Goal: Information Seeking & Learning: Check status

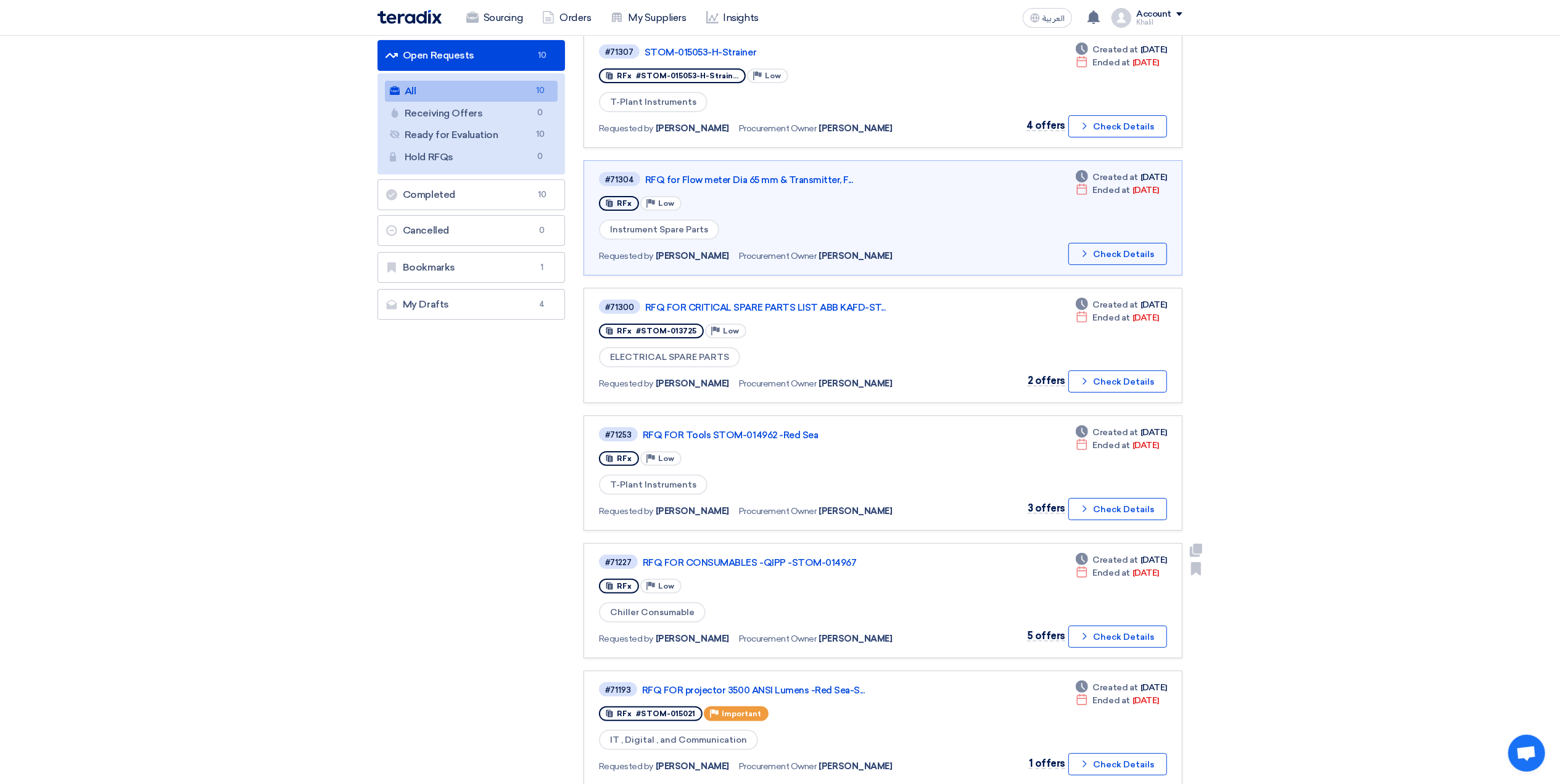
scroll to position [164, 0]
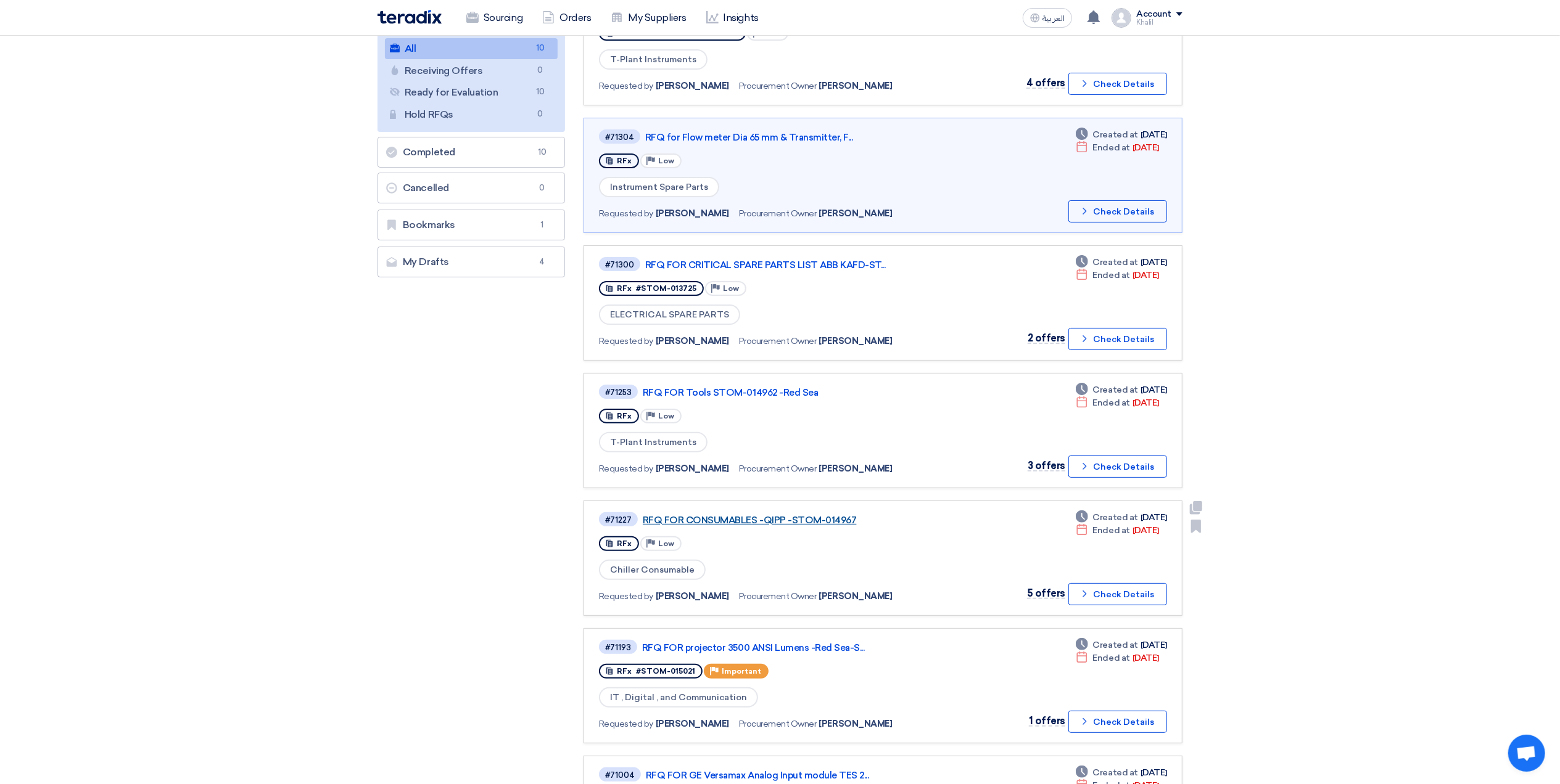
click at [738, 516] on link "RFQ FOR CONSUMABLES -QIPP -STOM-014967" at bounding box center [796, 520] width 308 height 11
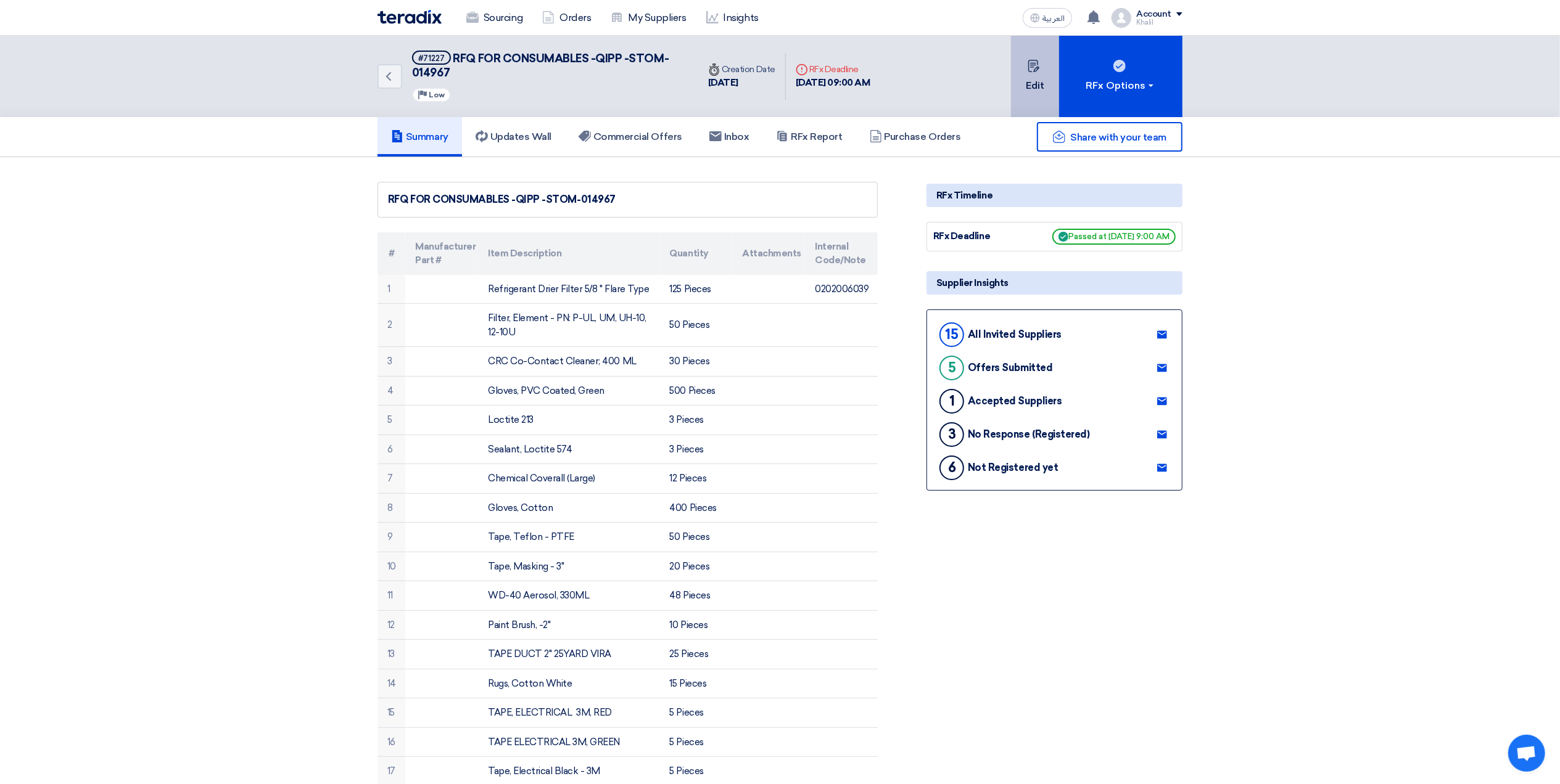
click at [1031, 88] on button "Edit" at bounding box center [1035, 77] width 48 height 82
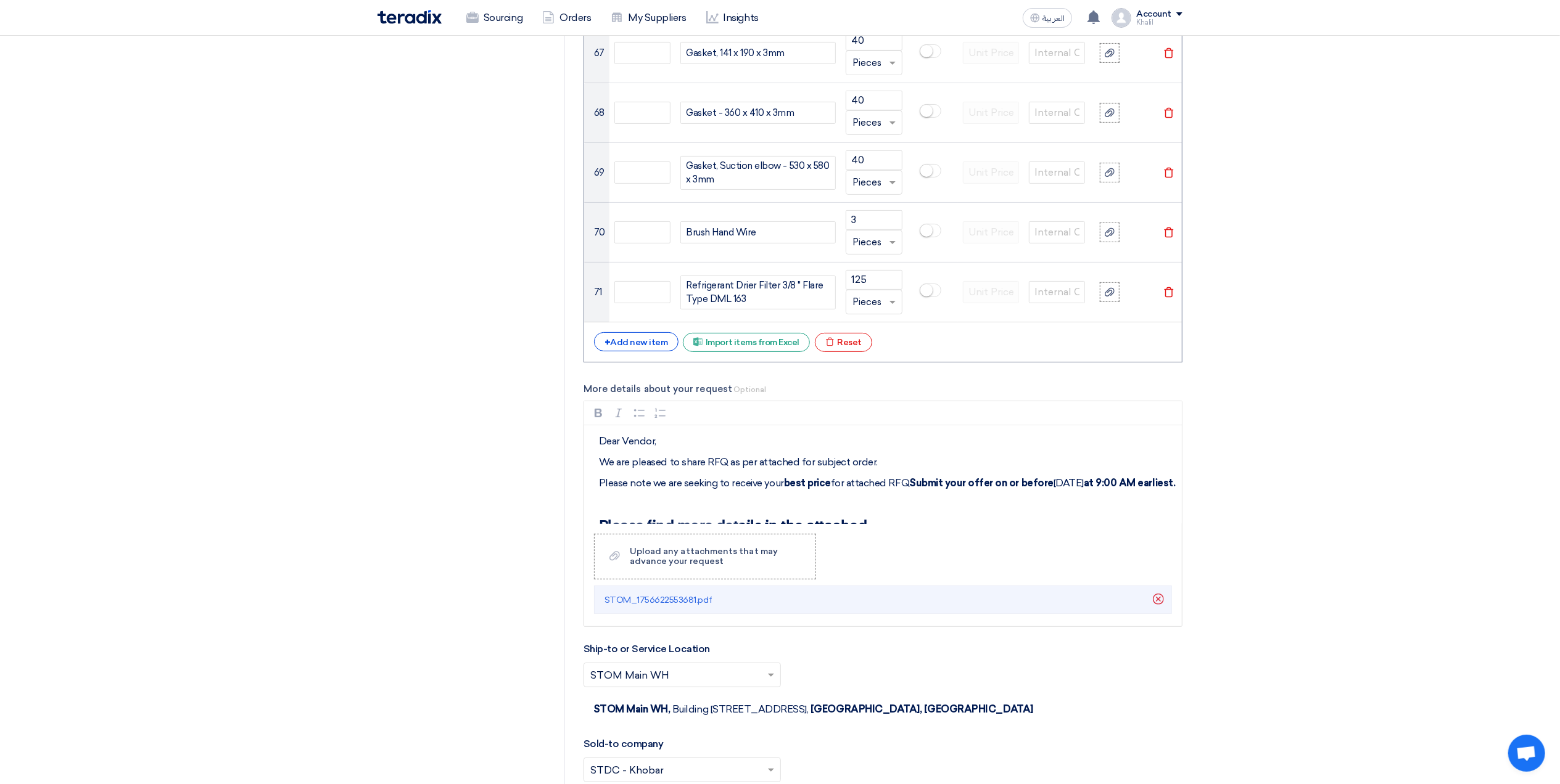
scroll to position [5507, 0]
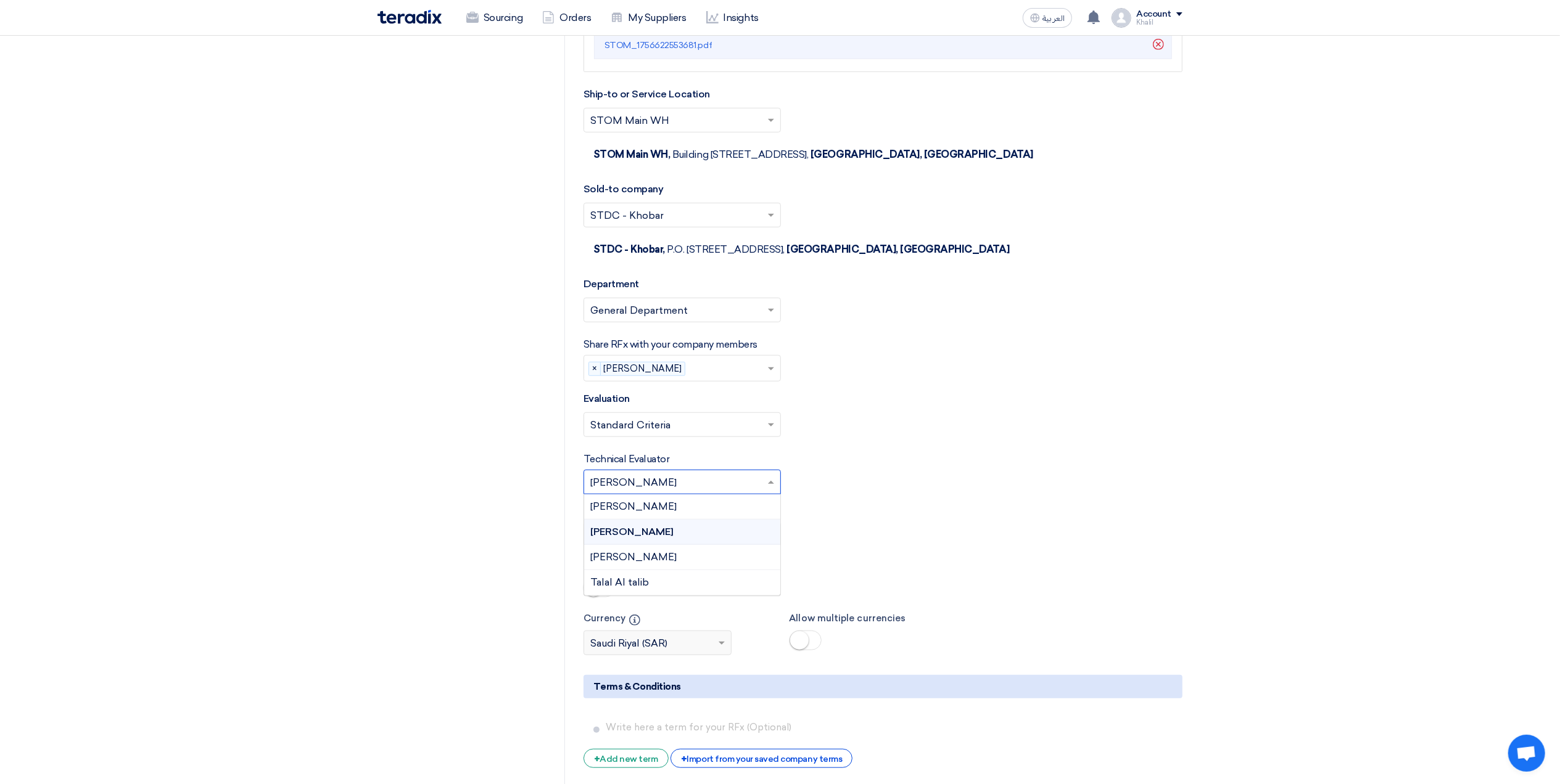
click at [767, 490] on span at bounding box center [772, 482] width 15 height 15
click at [754, 566] on div "Muhammad Ashfaq" at bounding box center [682, 557] width 197 height 25
click at [766, 542] on span at bounding box center [772, 534] width 15 height 15
click at [741, 622] on div "Muhammad Ashfaq" at bounding box center [682, 609] width 197 height 25
click at [854, 532] on div "Secondary Evaluator Please Select RFx secondary evaluator... × Muhammad Ashfaq ×" at bounding box center [883, 526] width 599 height 43
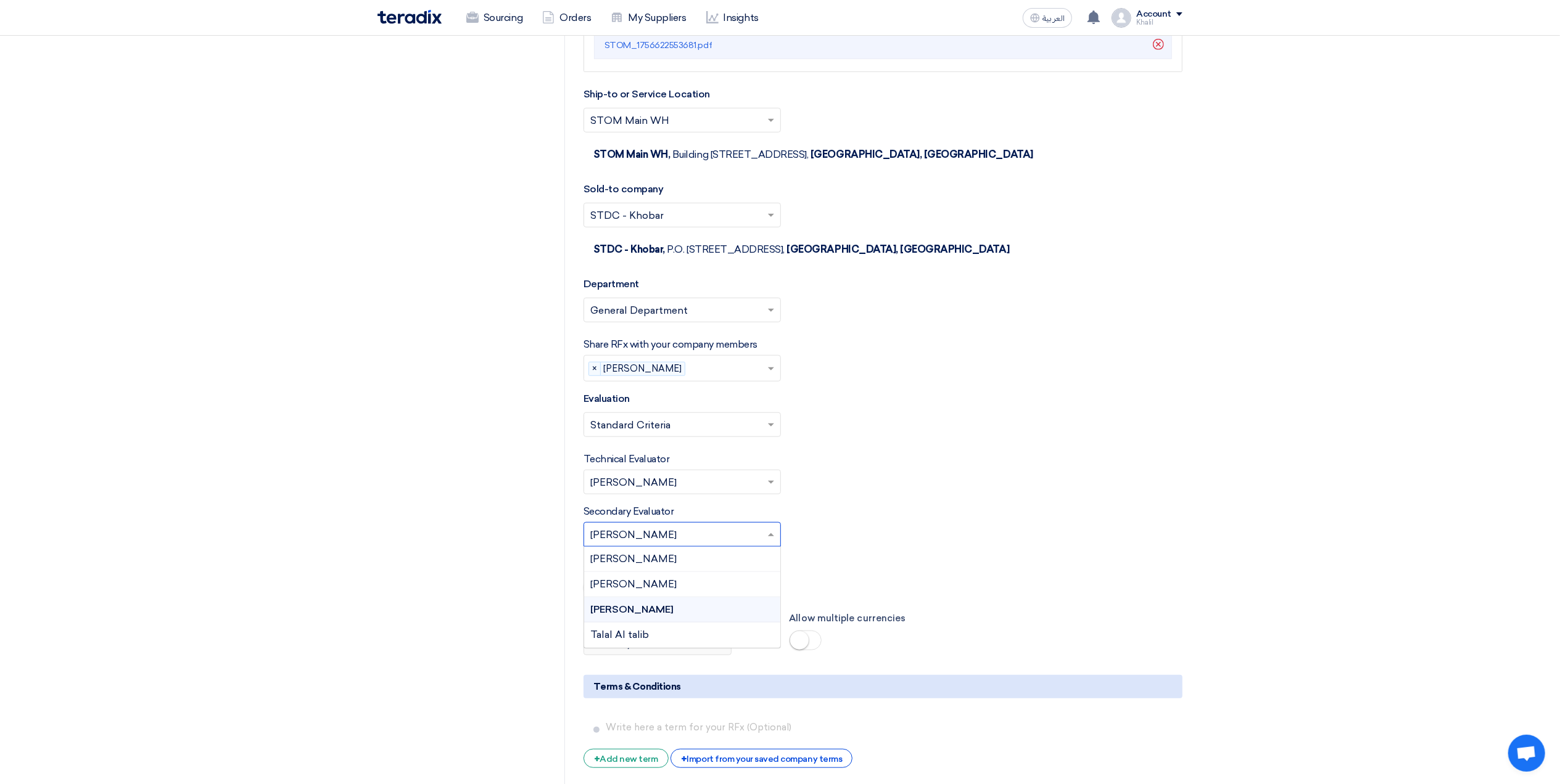
click at [768, 542] on span at bounding box center [772, 534] width 15 height 15
click at [744, 595] on div "[PERSON_NAME]" at bounding box center [682, 585] width 197 height 25
click at [899, 547] on div "Secondary Evaluator Please Select RFx secondary evaluator... × Khalil Albinali ×" at bounding box center [883, 526] width 599 height 43
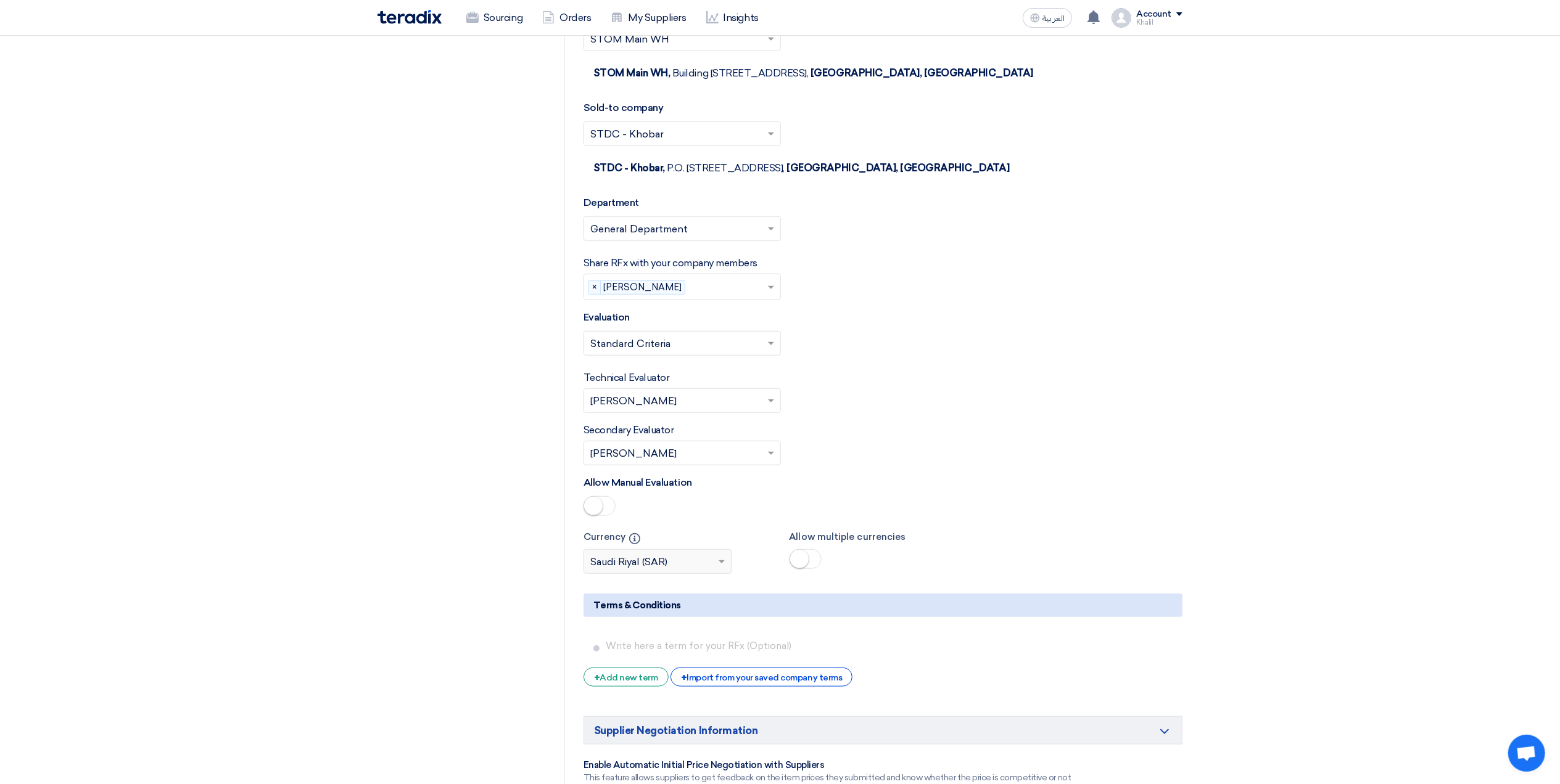
scroll to position [5590, 0]
click at [774, 460] on span at bounding box center [772, 452] width 15 height 15
click at [729, 541] on div "Muhammad Ashfaq" at bounding box center [682, 528] width 197 height 25
click at [918, 464] on div "Secondary Evaluator Please Select RFx secondary evaluator... × Muhammad Ashfaq ×" at bounding box center [883, 443] width 599 height 43
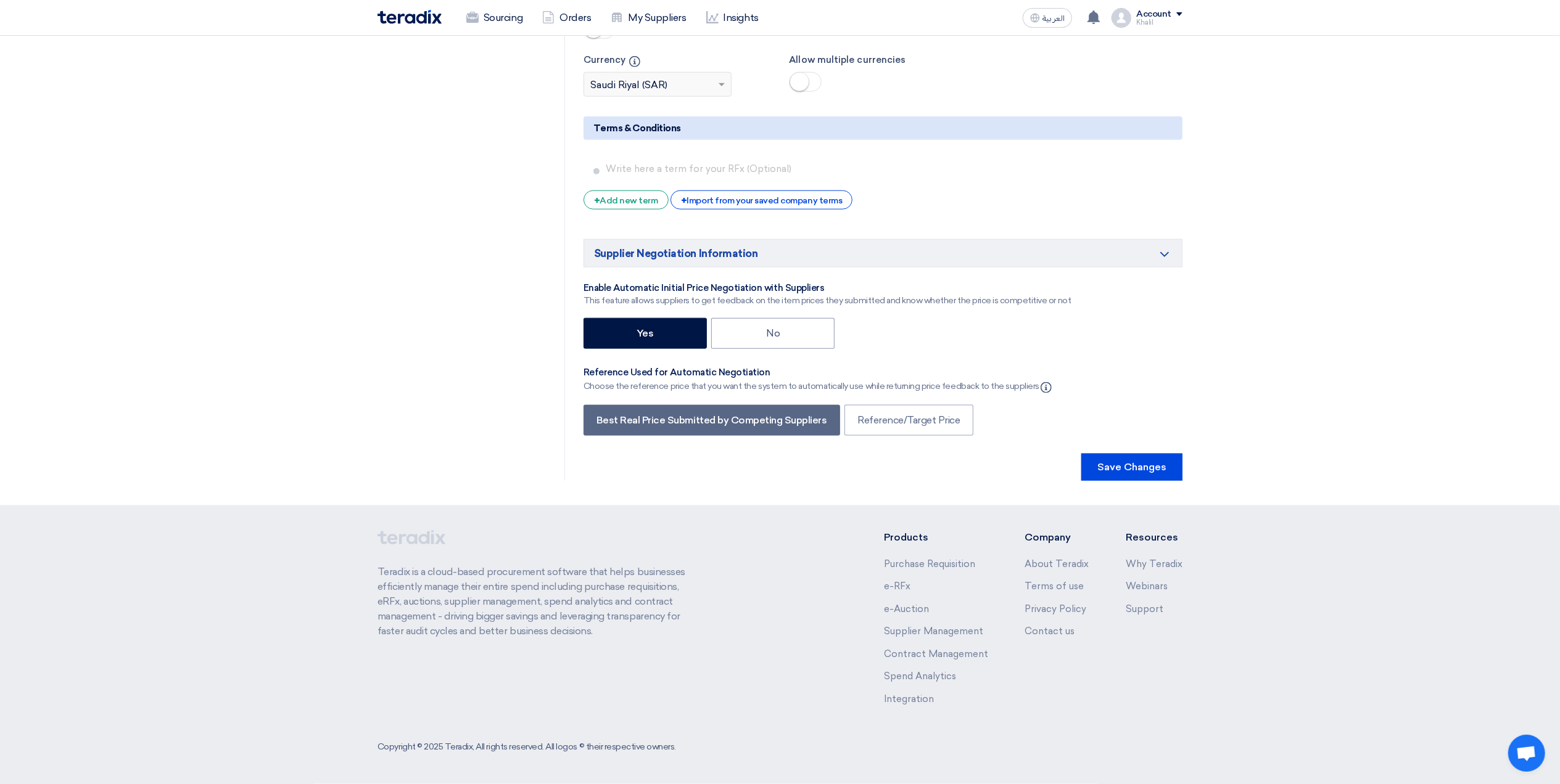
scroll to position [6087, 0]
click at [1128, 471] on button "Save Changes" at bounding box center [1132, 467] width 101 height 27
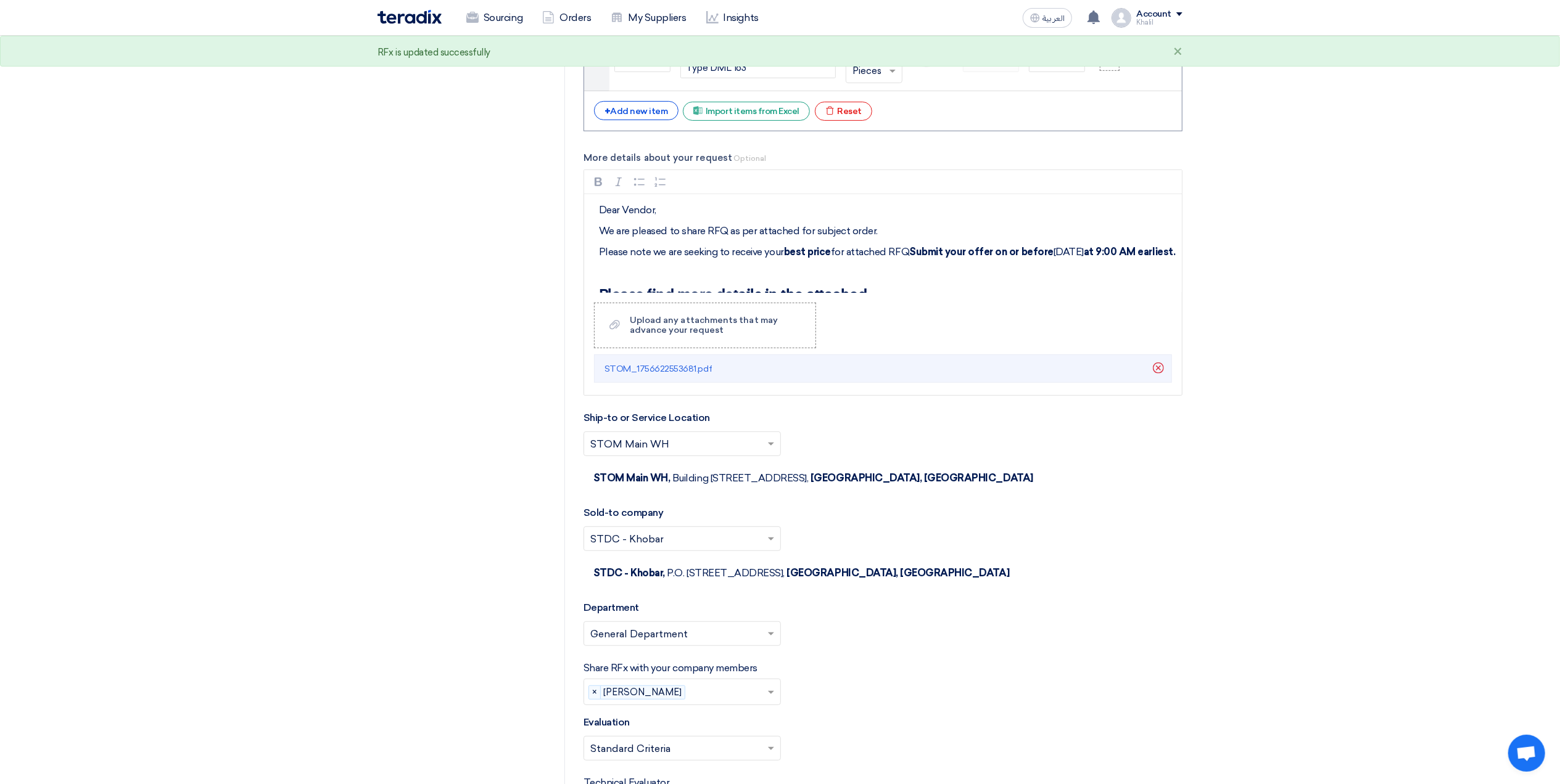
scroll to position [0, 0]
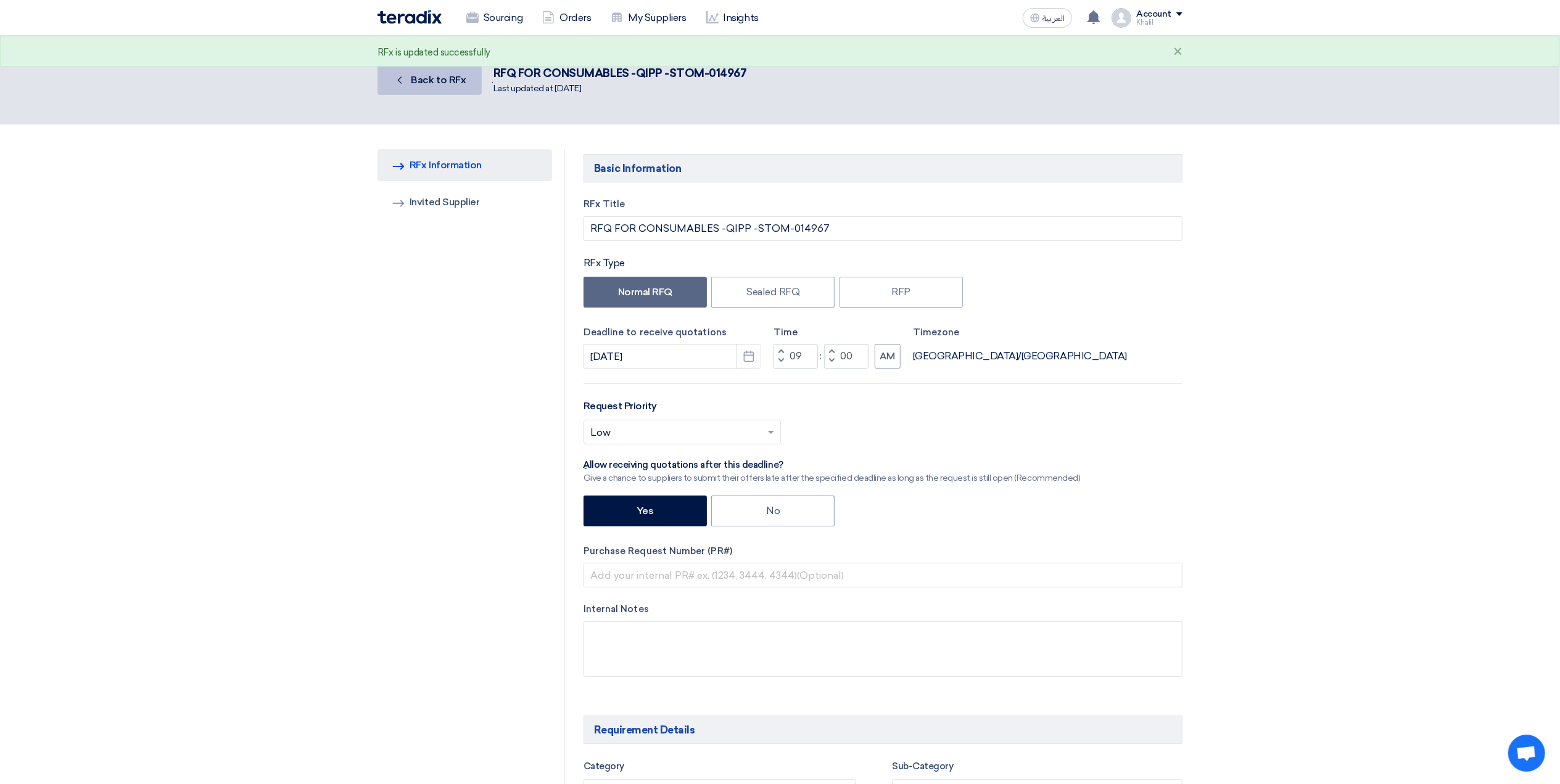
click at [415, 77] on span "Back to RFx" at bounding box center [438, 80] width 55 height 12
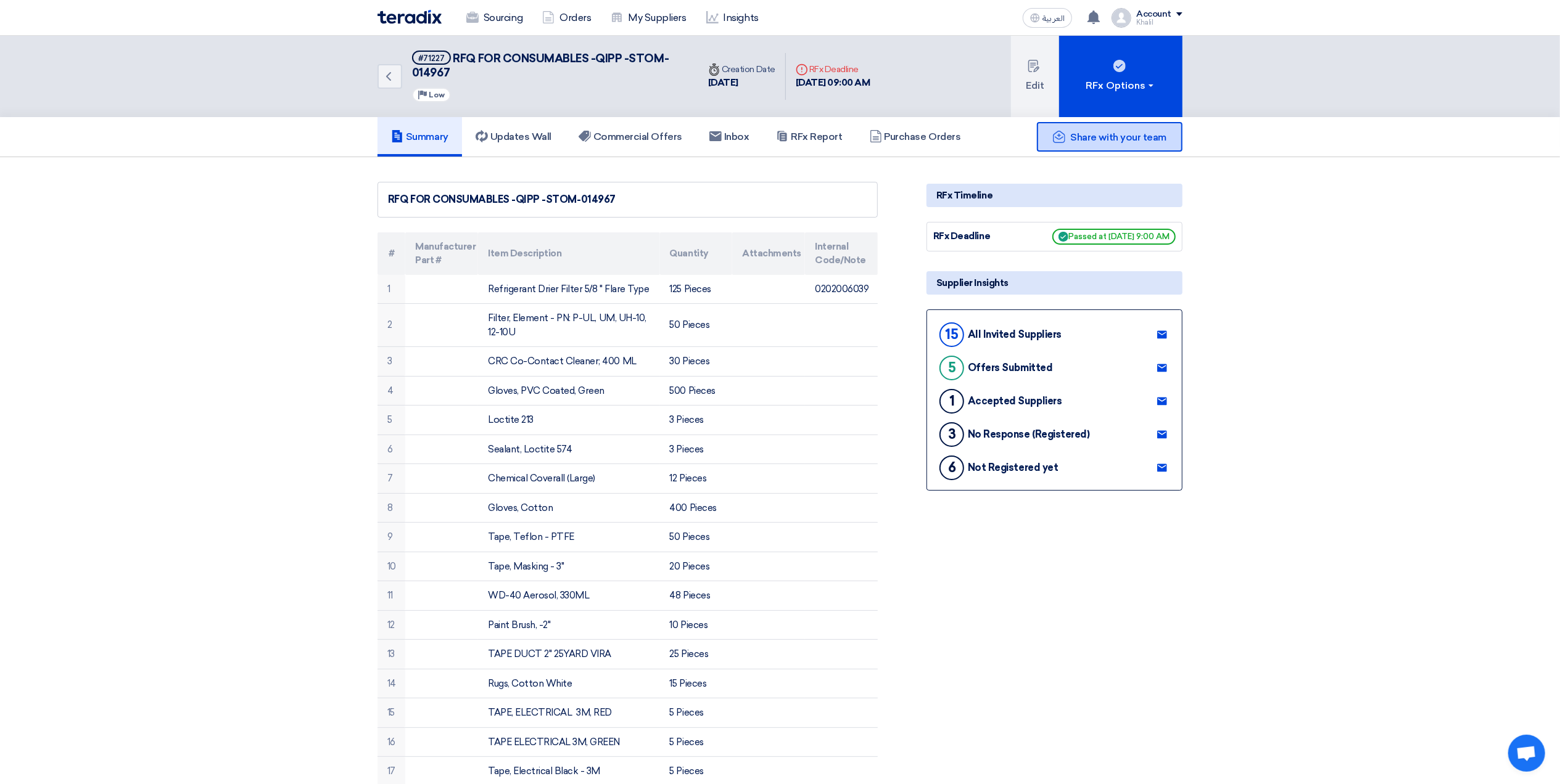
click at [1081, 141] on span "Share with your team" at bounding box center [1119, 138] width 96 height 12
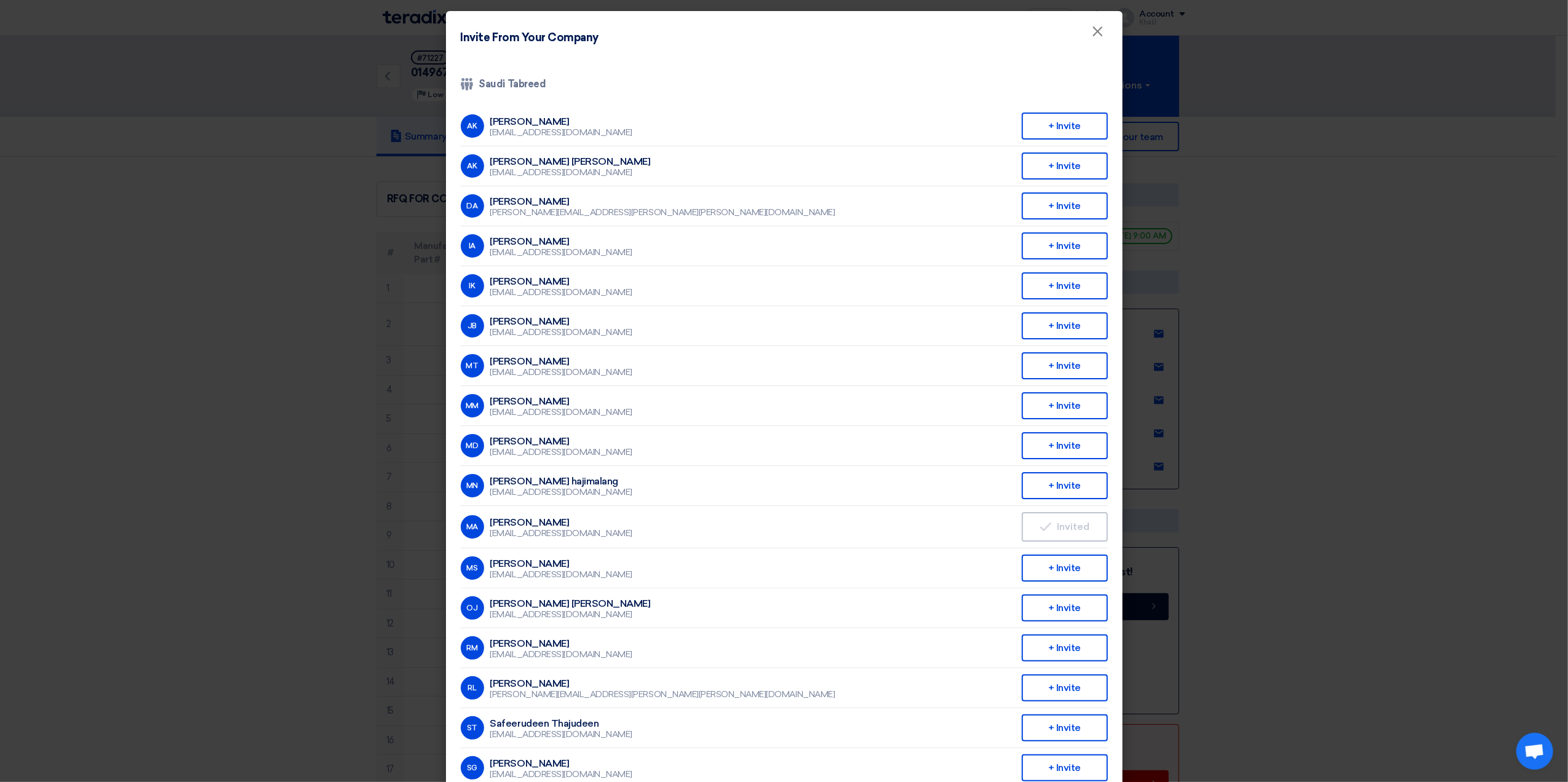
click at [803, 534] on li "MA Muhammad Ashfaq mashfaq@stom.sa Invited Invited" at bounding box center [784, 527] width 647 height 43
click at [1390, 503] on modal-container "Invite From Your Company × Company Team Saudi Tabreed AK Abdullah Khalid ababta…" at bounding box center [784, 391] width 1568 height 782
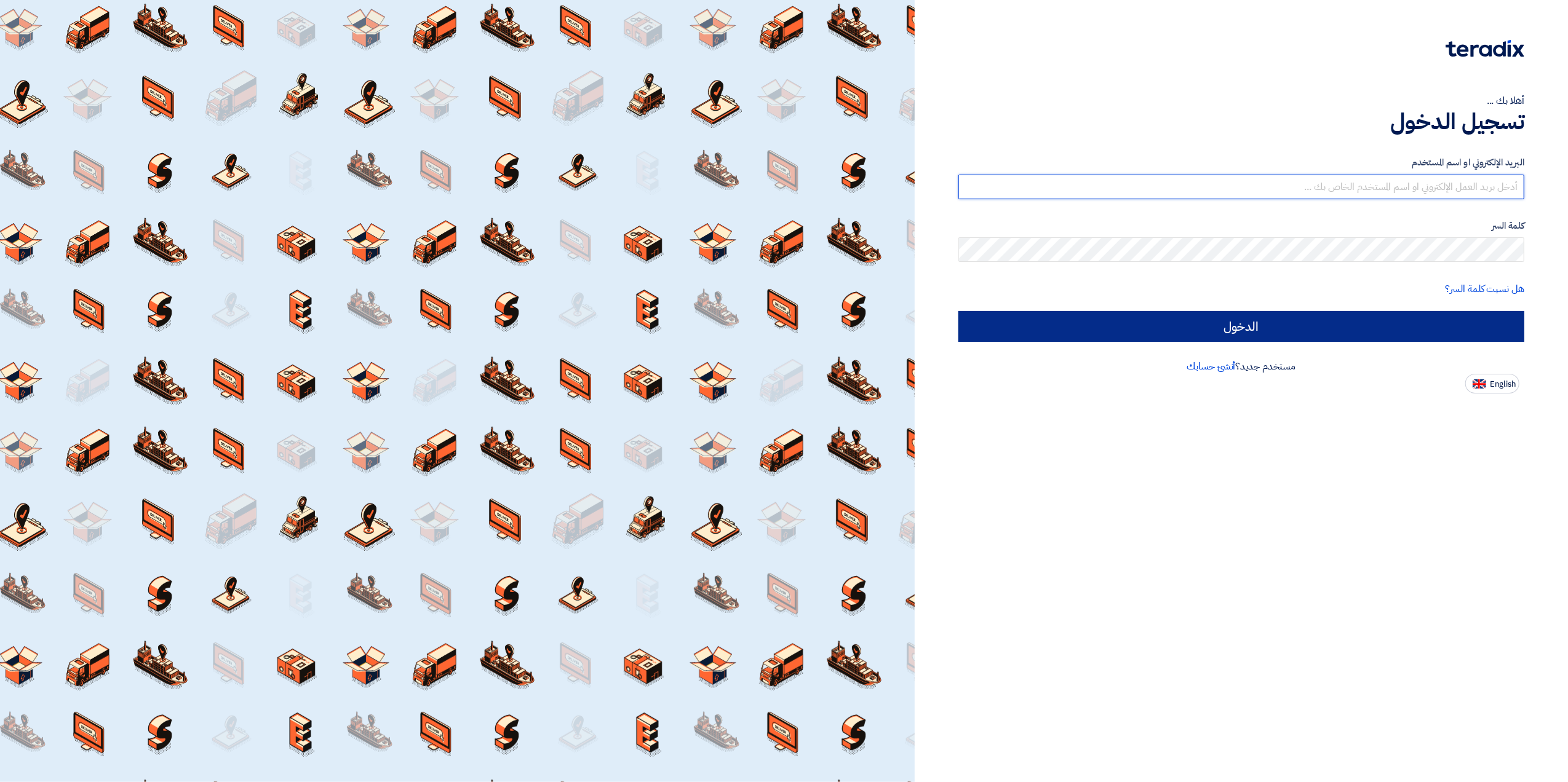
type input "[EMAIL_ADDRESS][DOMAIN_NAME]"
click at [1306, 329] on input "الدخول" at bounding box center [1241, 326] width 566 height 31
type input "Sign in"
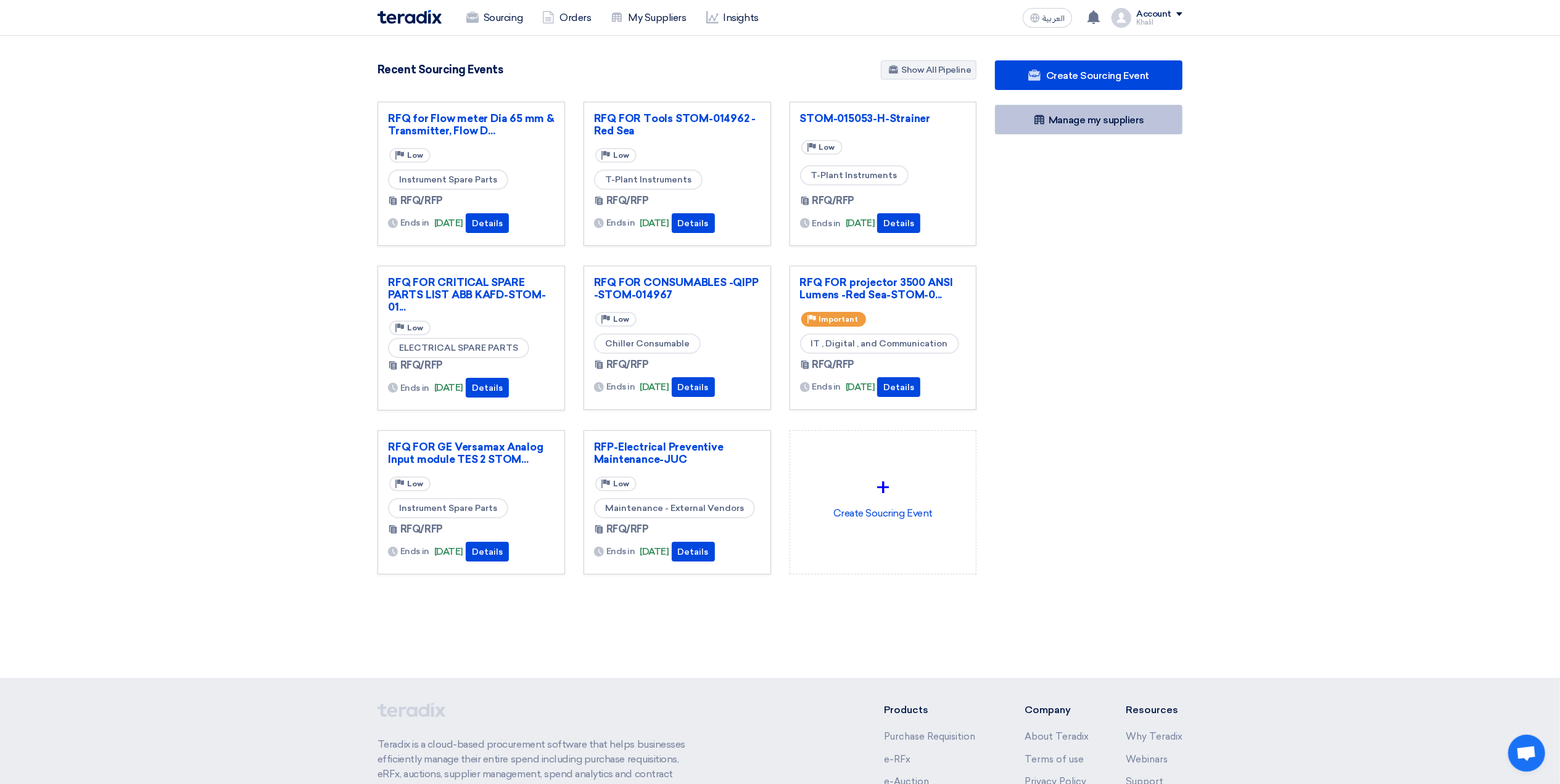
click at [1096, 127] on link "Manage my suppliers" at bounding box center [1089, 120] width 188 height 30
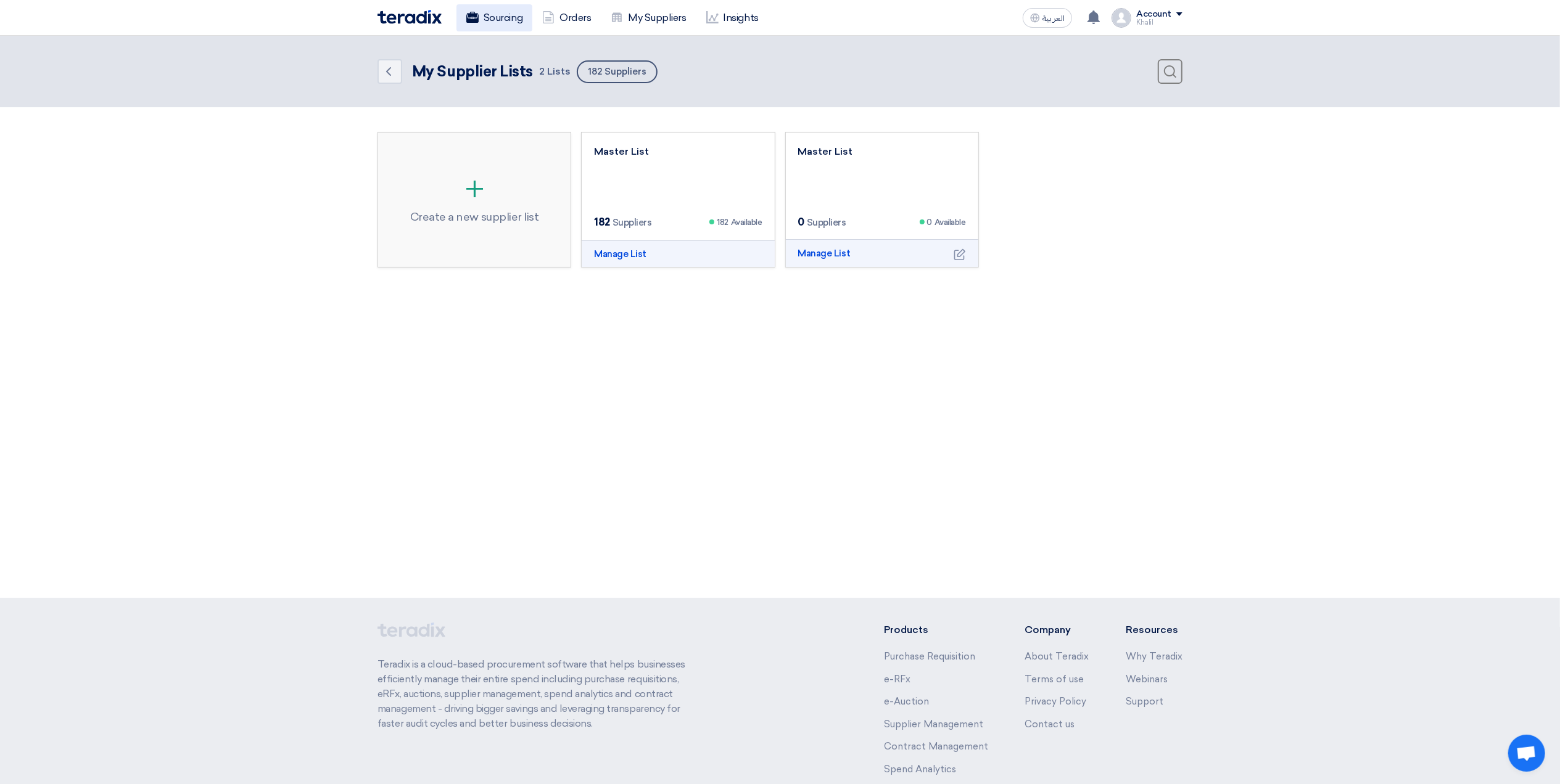
click at [484, 11] on link "Sourcing" at bounding box center [494, 17] width 76 height 27
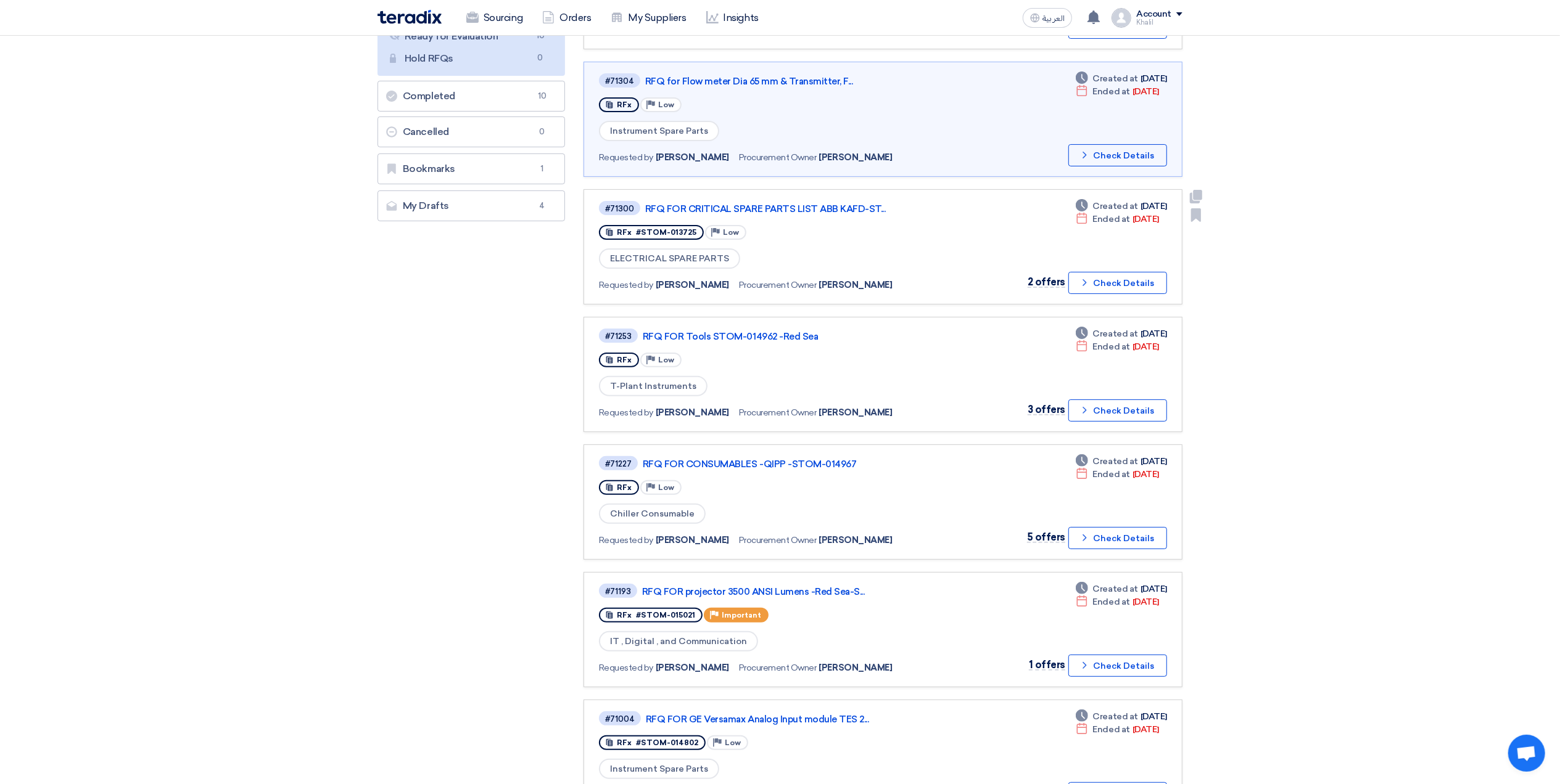
scroll to position [246, 0]
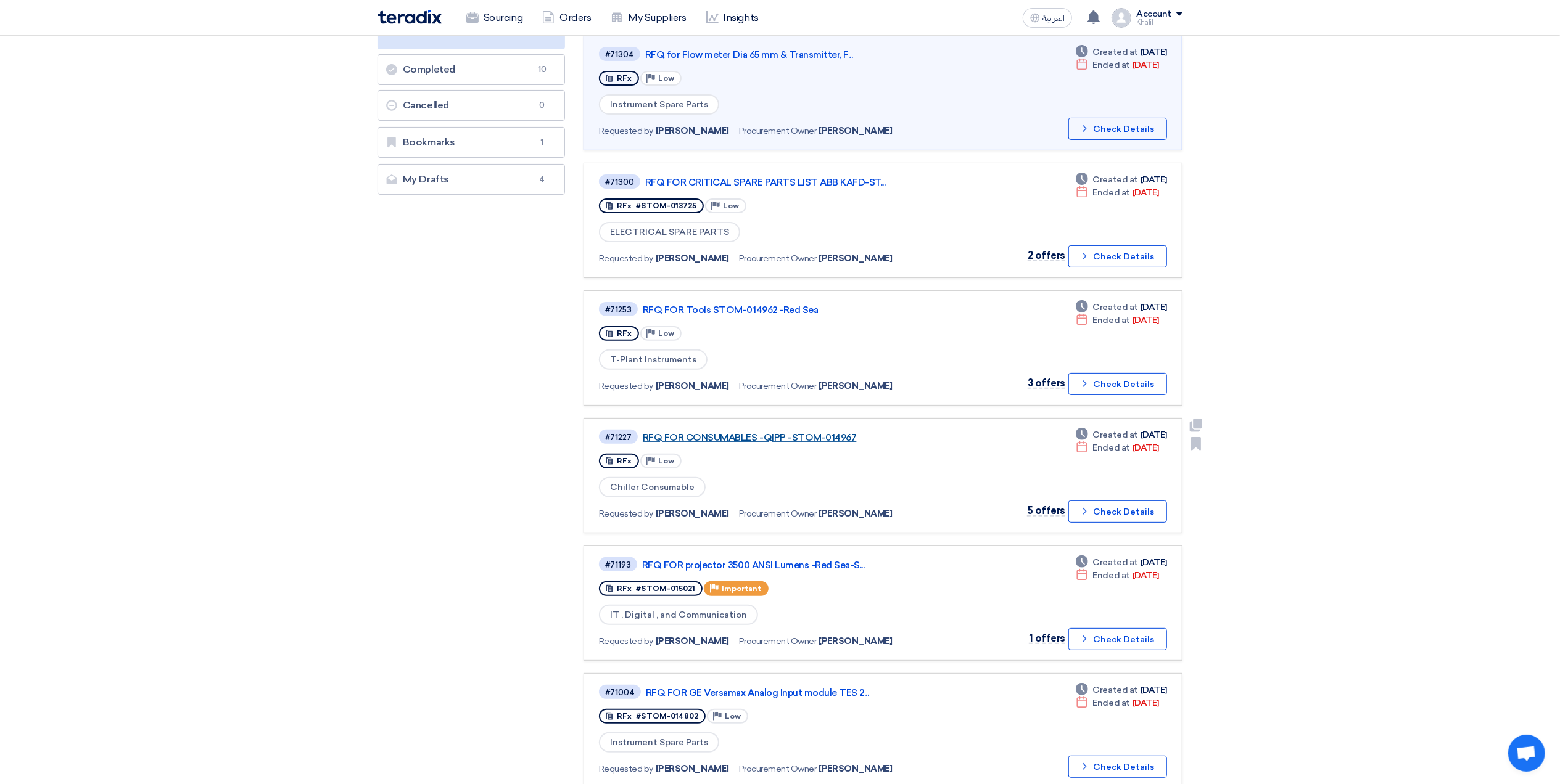
click at [831, 432] on link "RFQ FOR CONSUMABLES -QIPP -STOM-014967" at bounding box center [796, 437] width 308 height 11
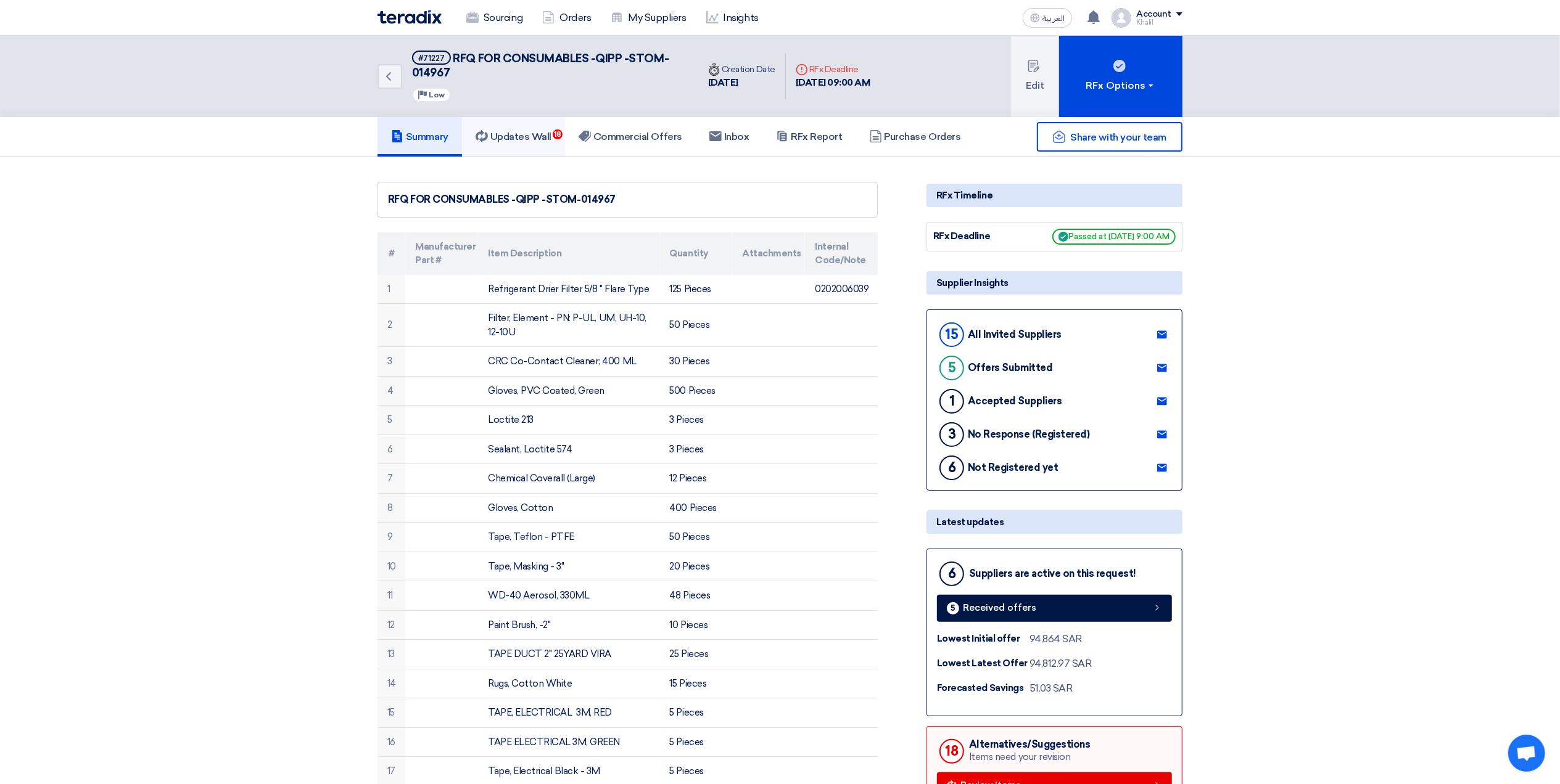
click at [536, 131] on h5 "Updates Wall 18" at bounding box center [514, 137] width 76 height 12
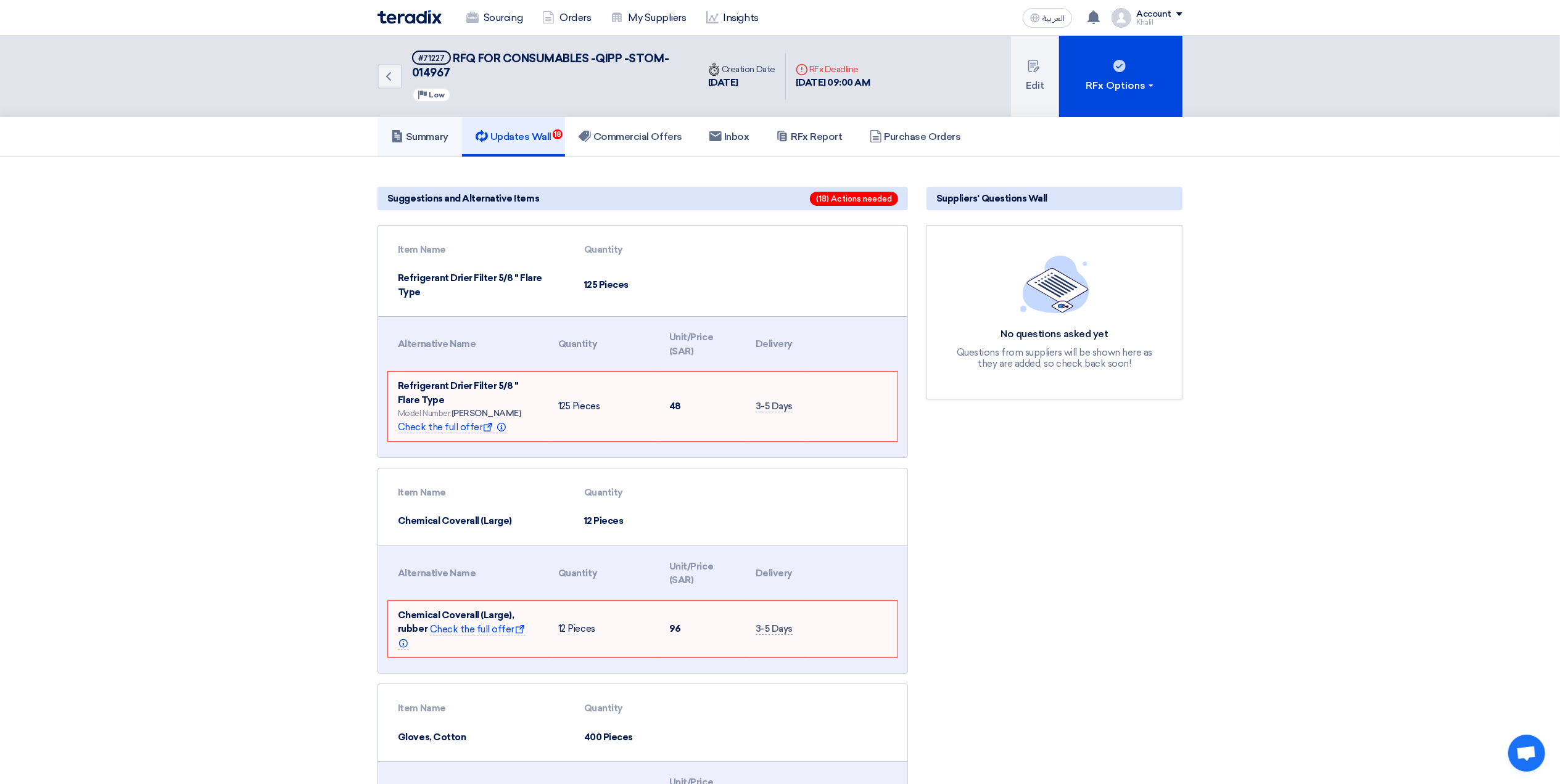
click at [442, 135] on h5 "Summary" at bounding box center [419, 137] width 57 height 12
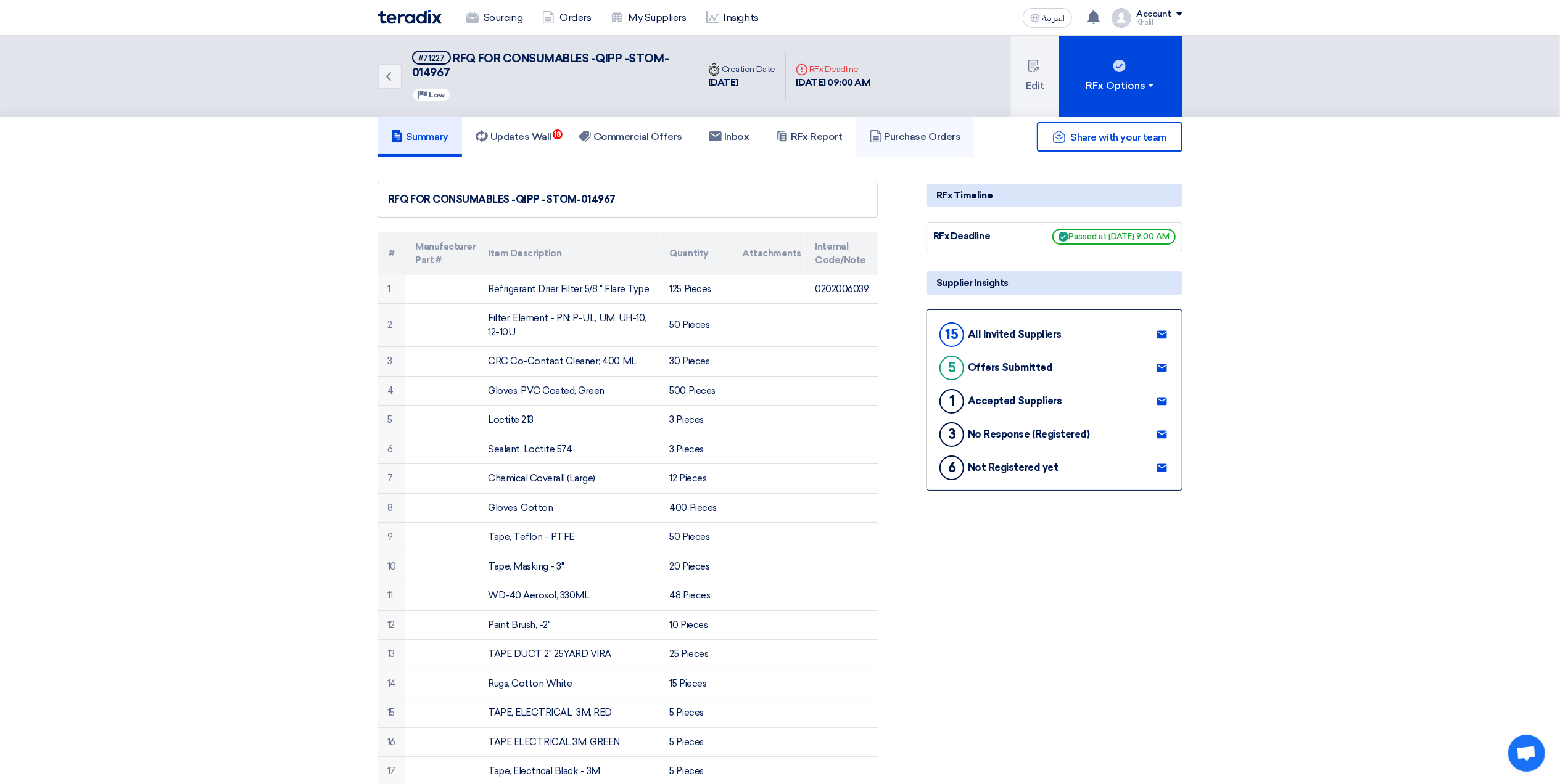
click at [923, 131] on h5 "Purchase Orders" at bounding box center [915, 137] width 91 height 12
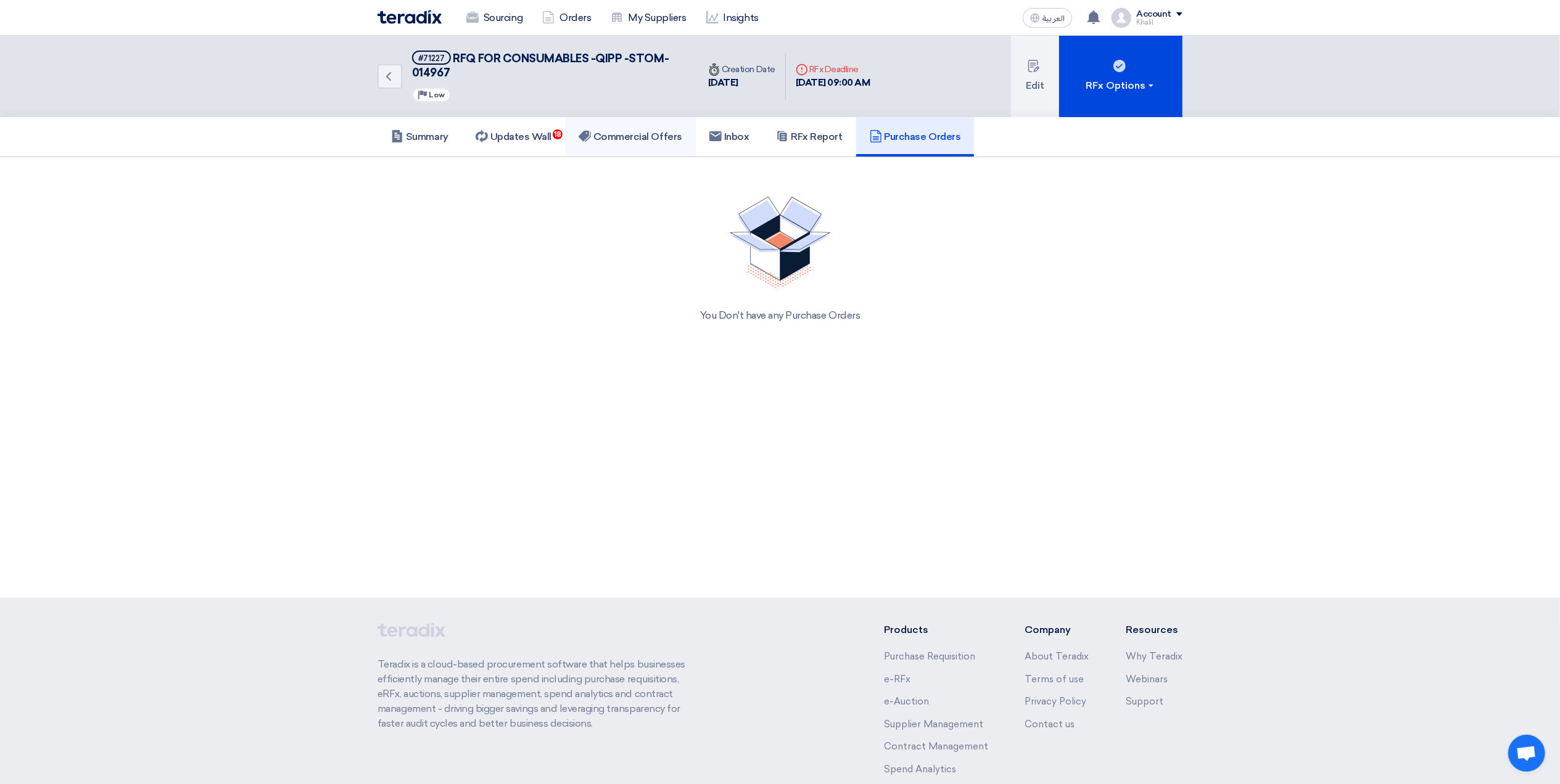
click at [644, 132] on h5 "Commercial Offers" at bounding box center [631, 137] width 104 height 12
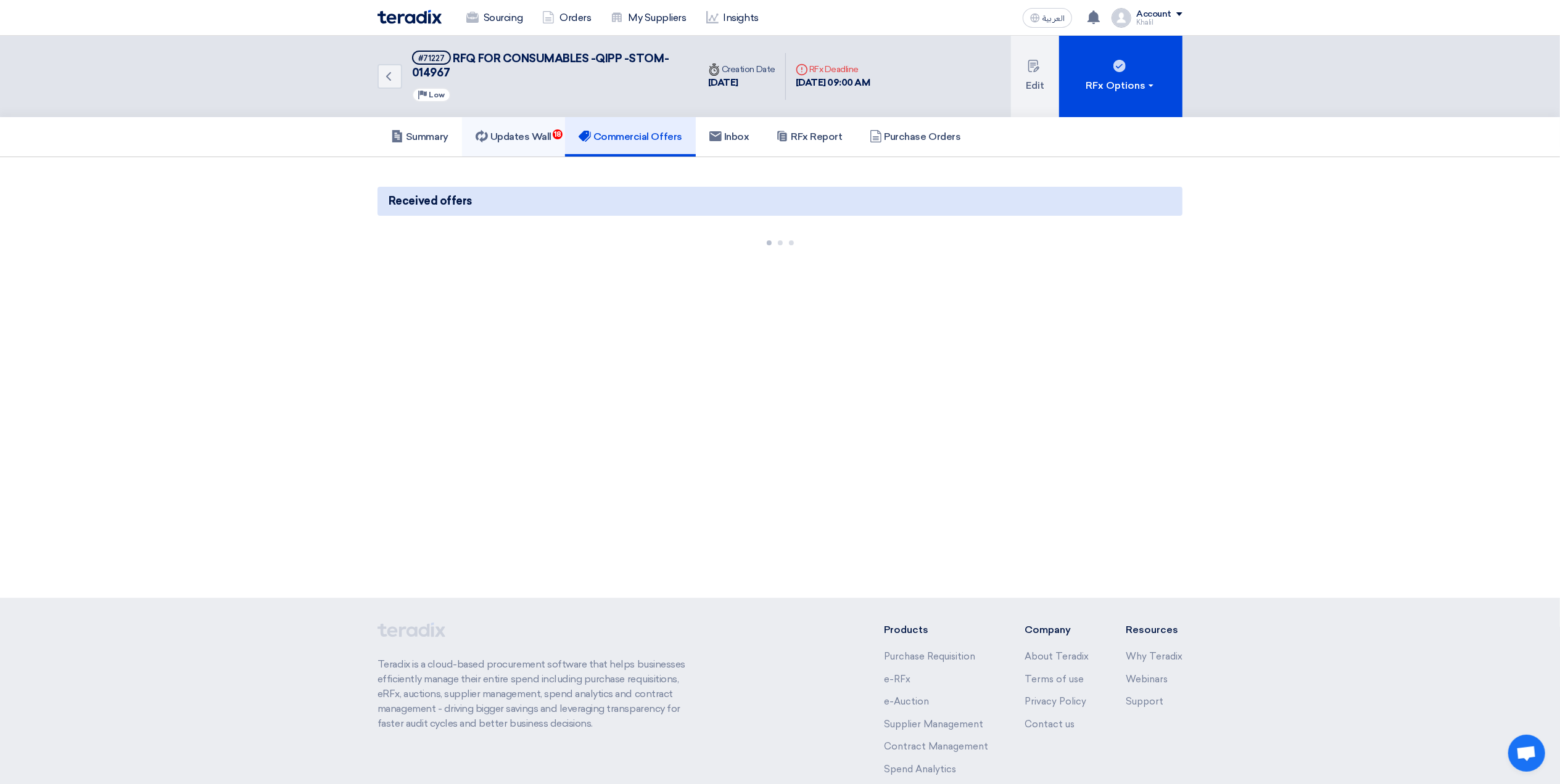
click at [536, 134] on h5 "Updates Wall 18" at bounding box center [514, 137] width 76 height 12
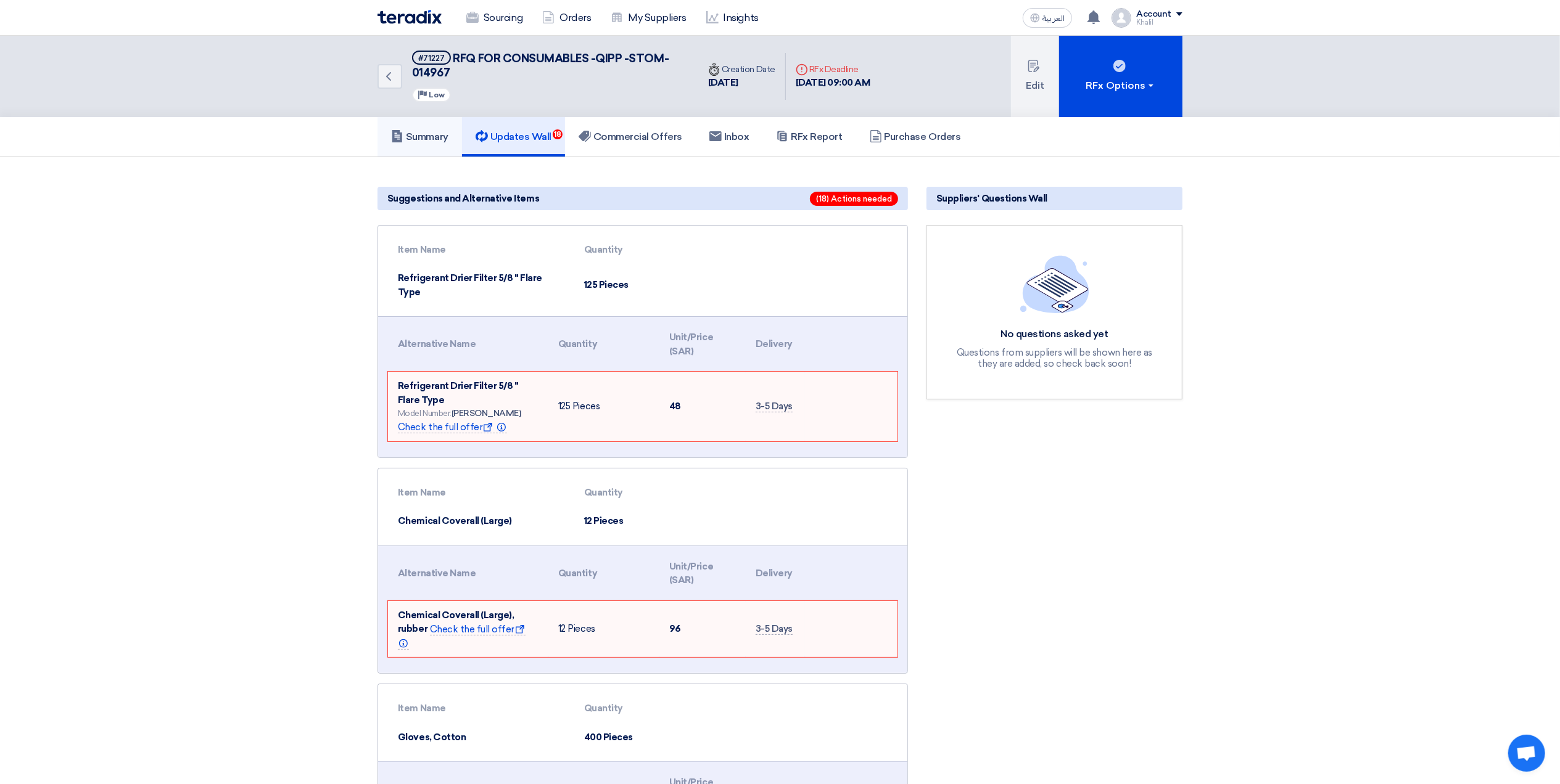
click at [438, 136] on h5 "Summary" at bounding box center [419, 137] width 57 height 12
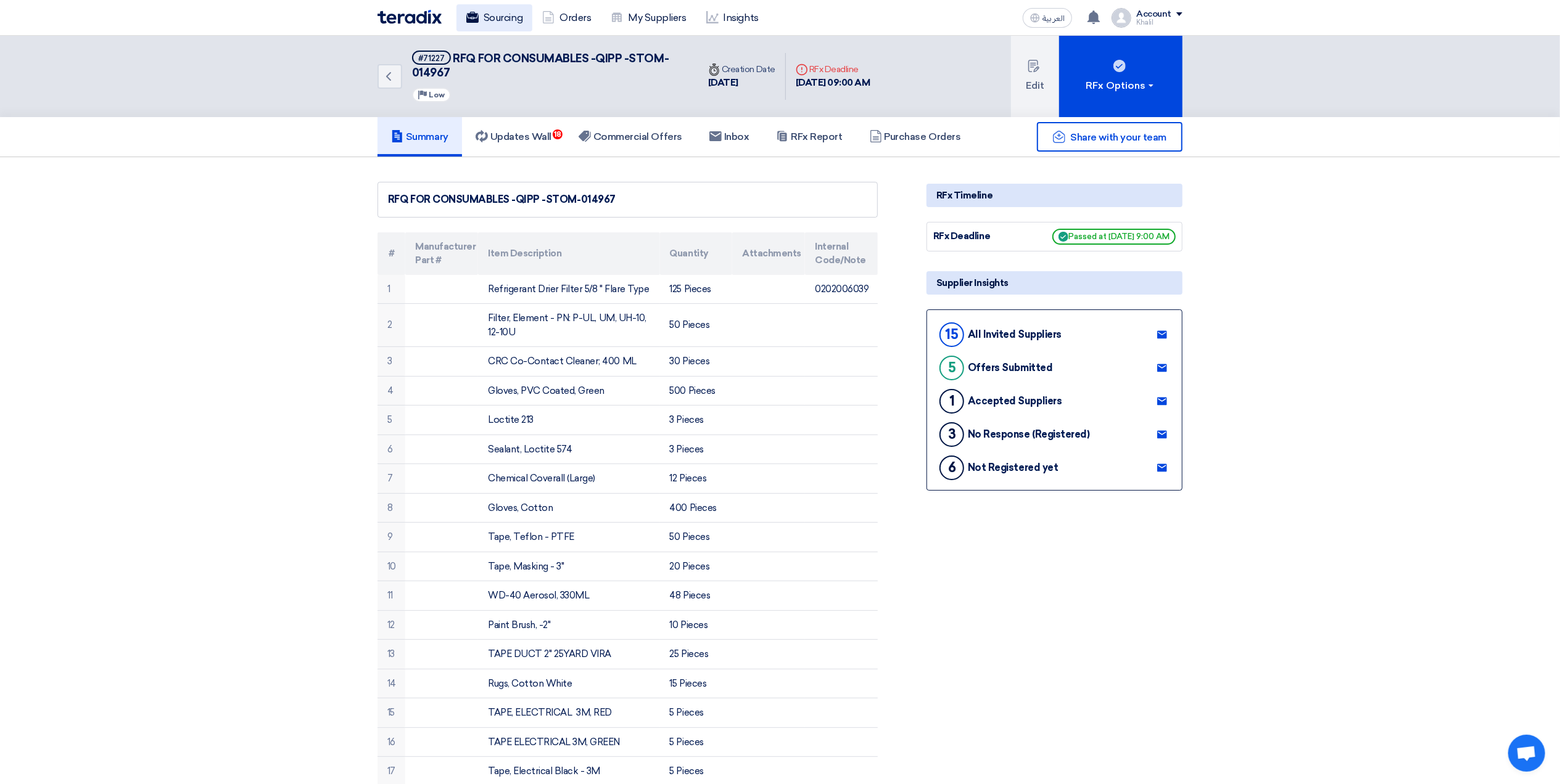
click at [506, 19] on link "Sourcing" at bounding box center [494, 17] width 76 height 27
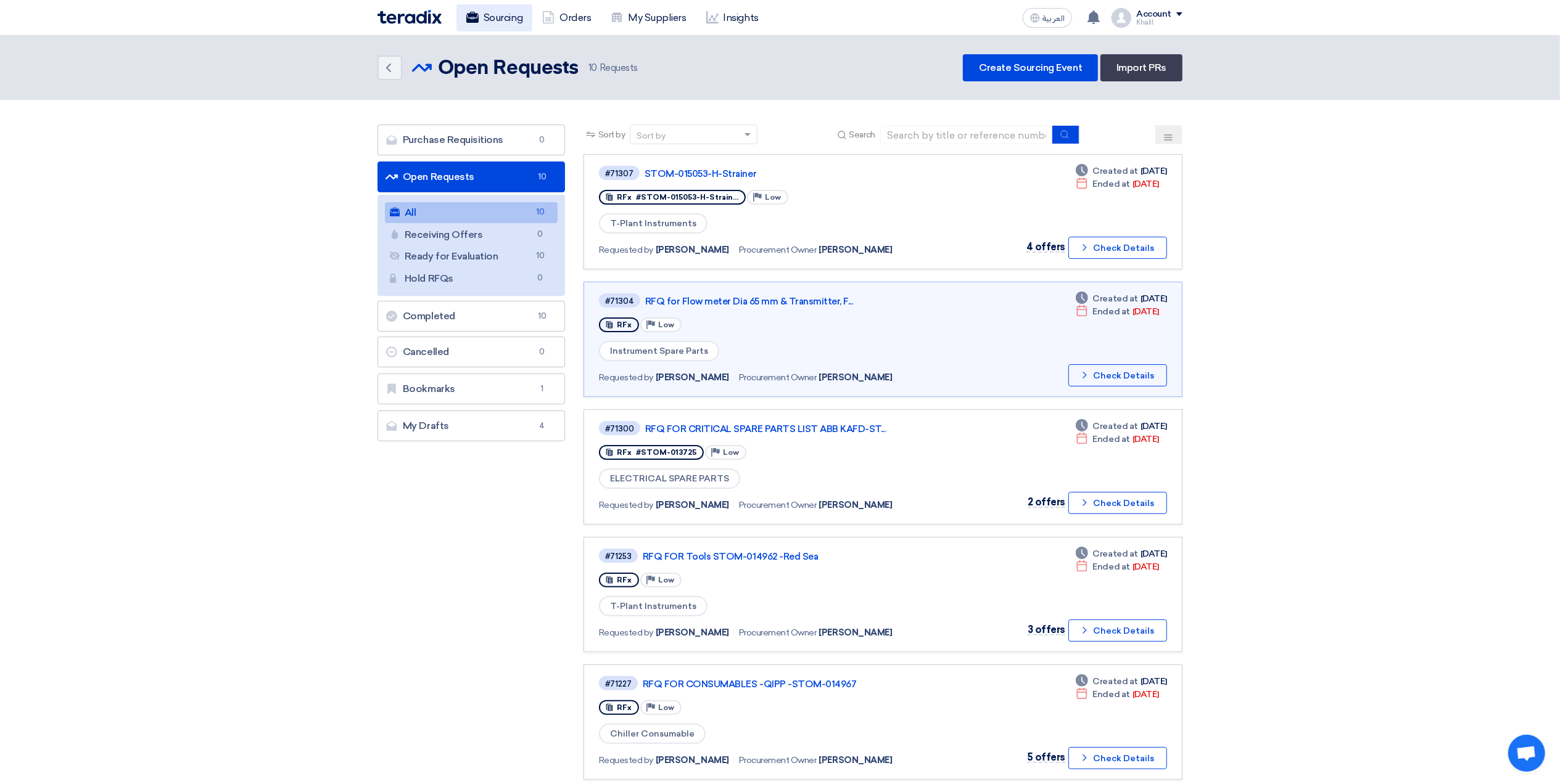
click at [506, 25] on link "Sourcing" at bounding box center [494, 17] width 76 height 27
click at [507, 215] on link "All All 10" at bounding box center [471, 212] width 173 height 21
click at [717, 172] on link "STOM-015053-H-Strainer" at bounding box center [798, 174] width 308 height 11
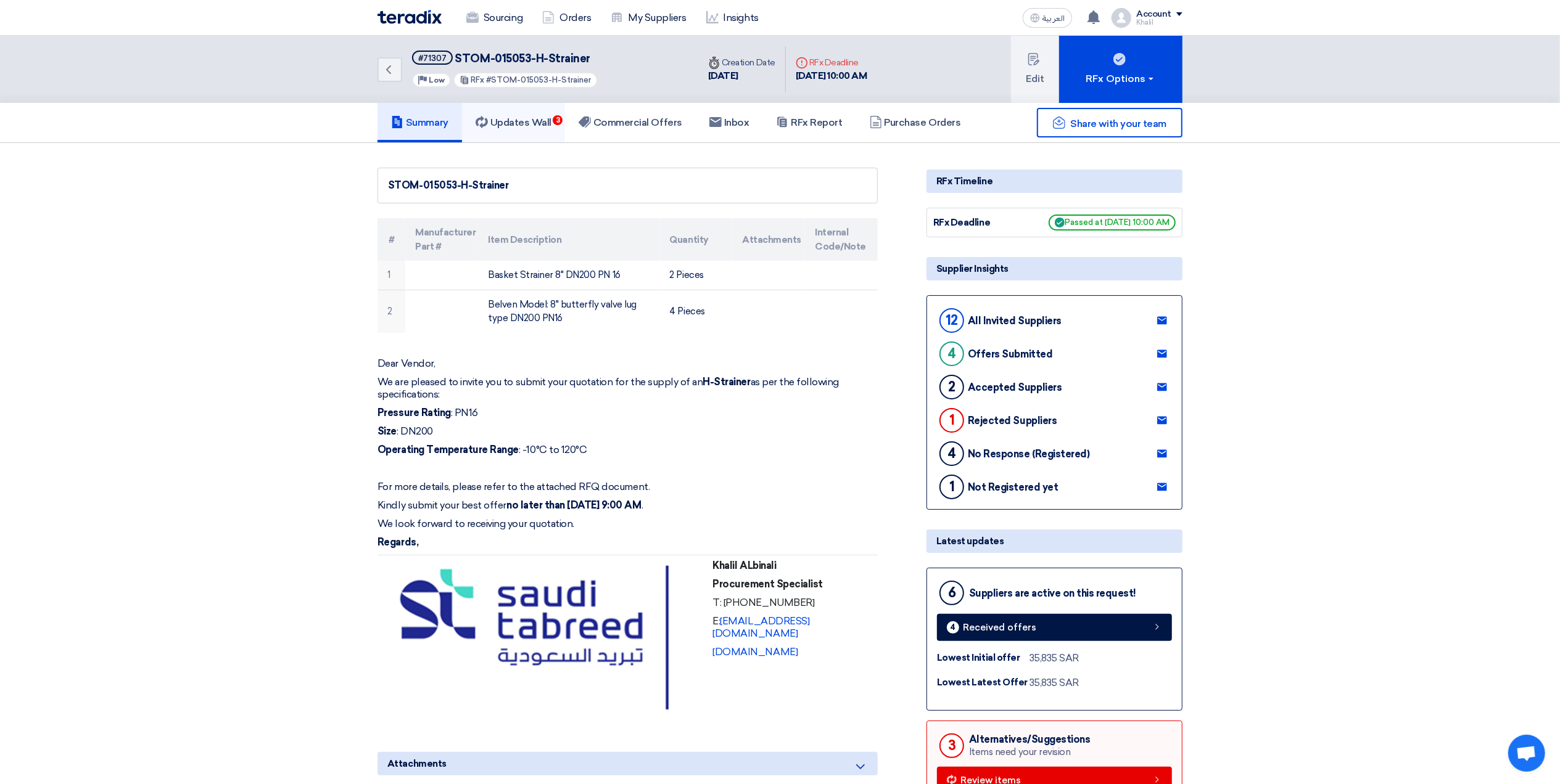
click at [516, 124] on h5 "Updates Wall 3" at bounding box center [514, 123] width 76 height 12
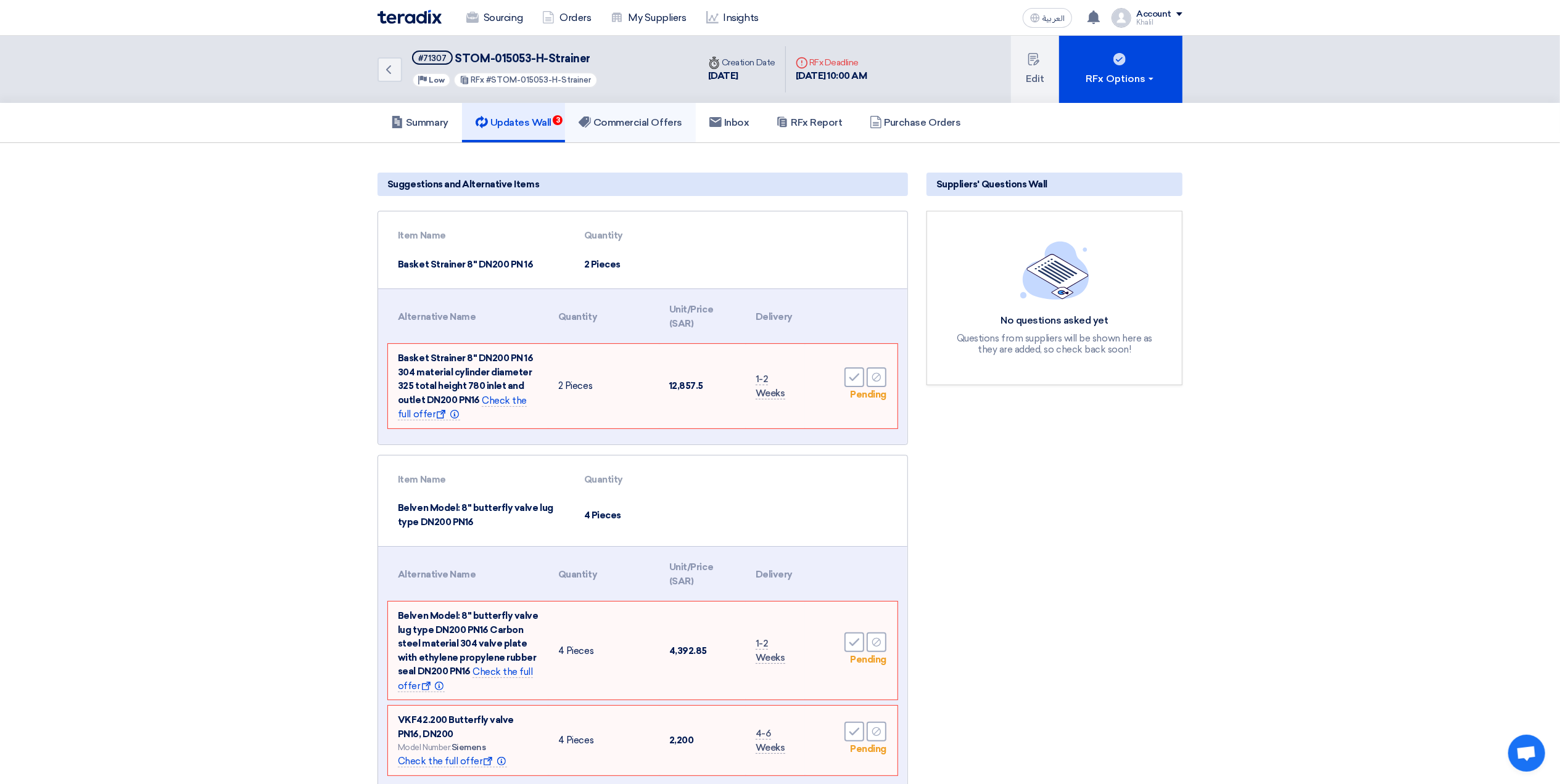
click at [623, 122] on h5 "Commercial Offers" at bounding box center [631, 123] width 104 height 12
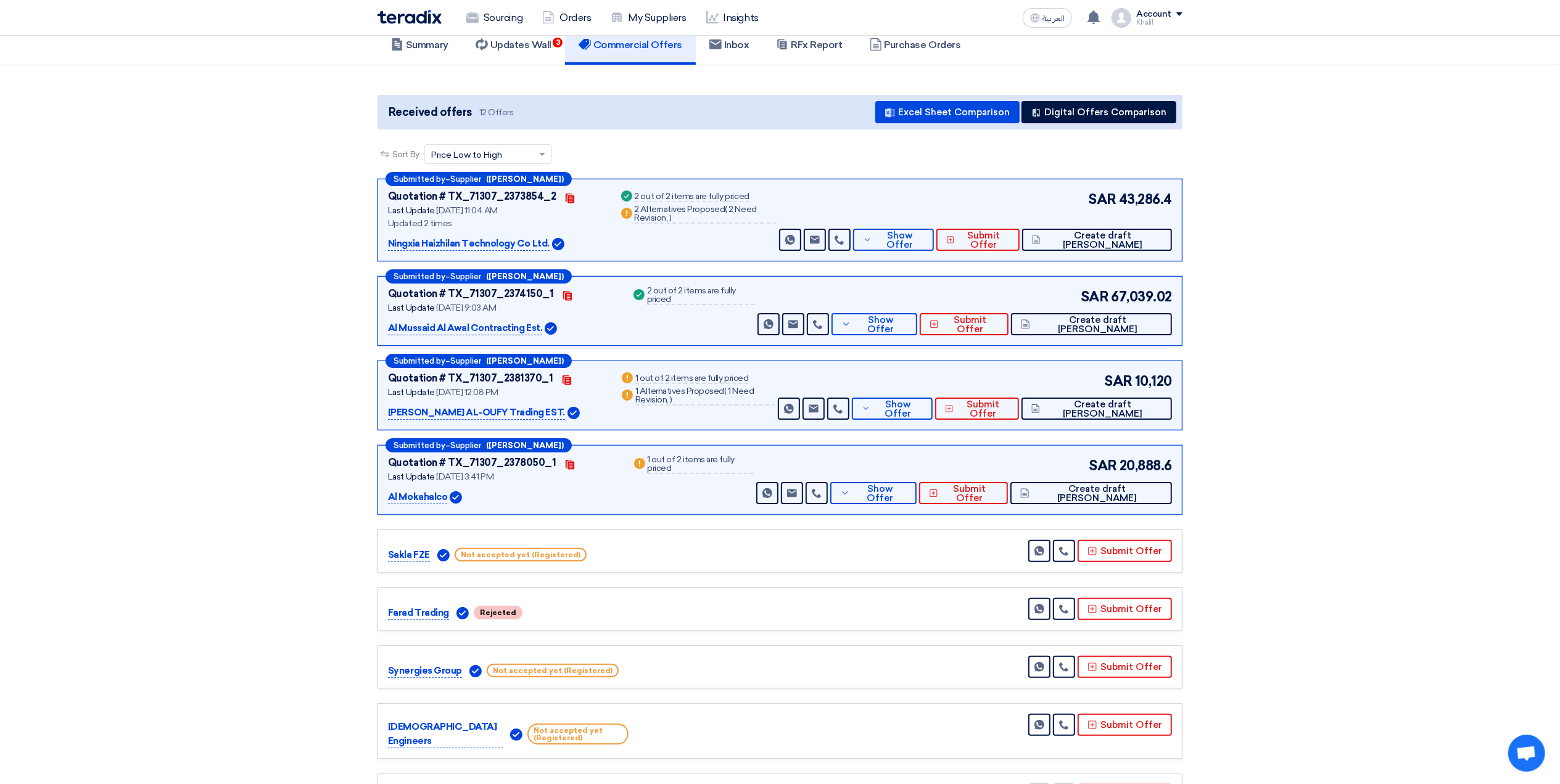
scroll to position [82, 0]
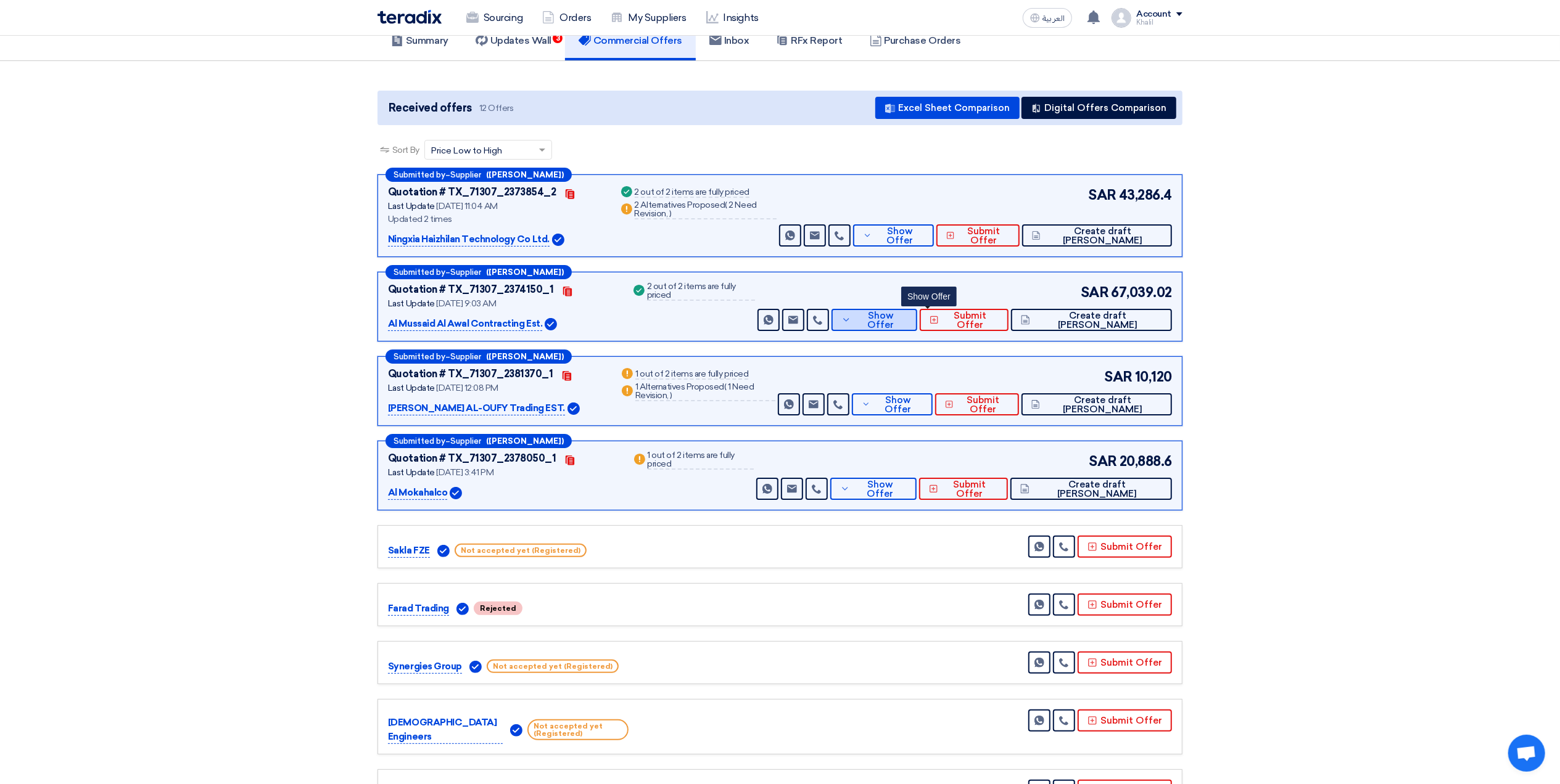
click at [908, 321] on span "Show Offer" at bounding box center [881, 320] width 54 height 19
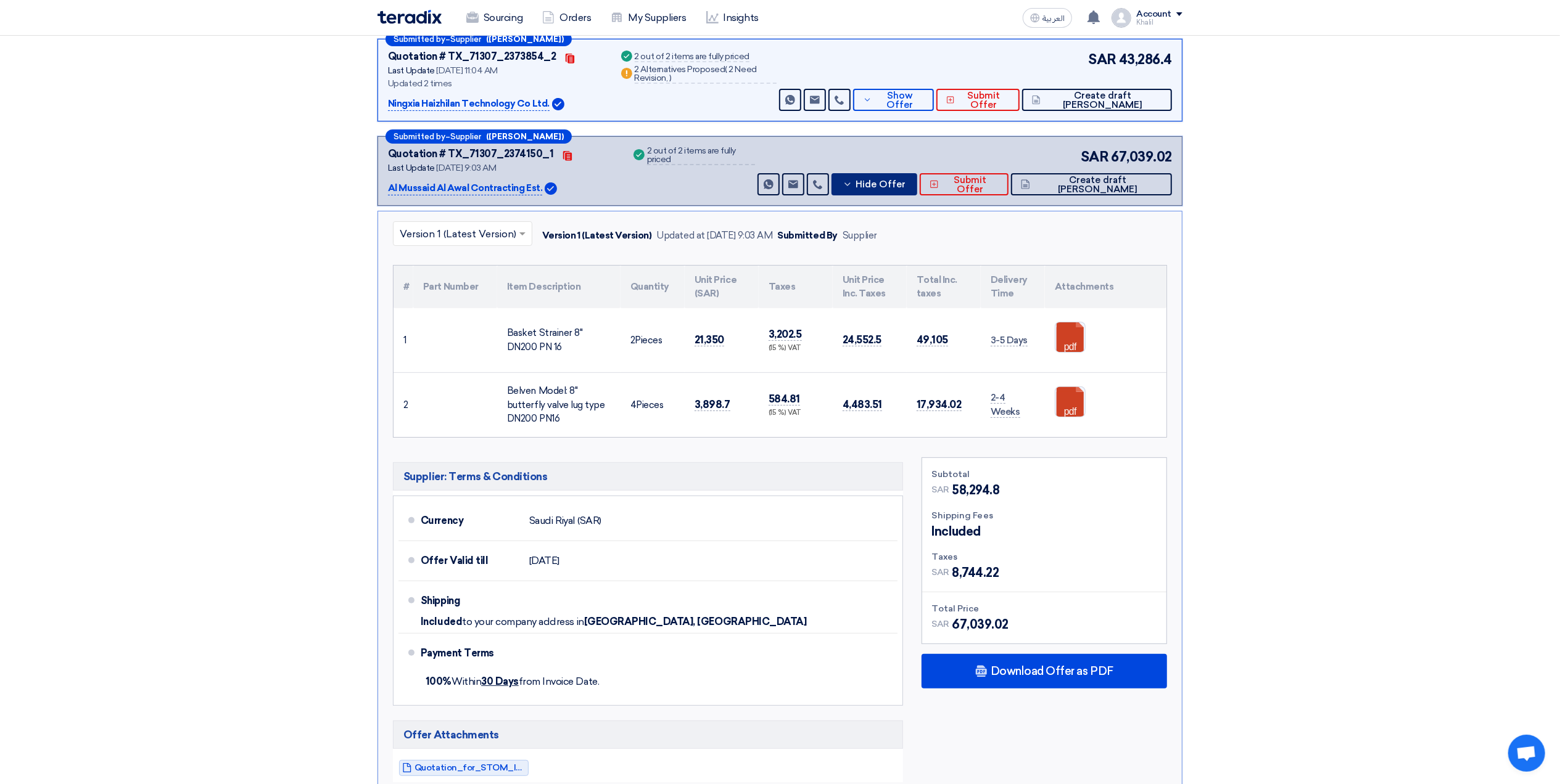
scroll to position [246, 0]
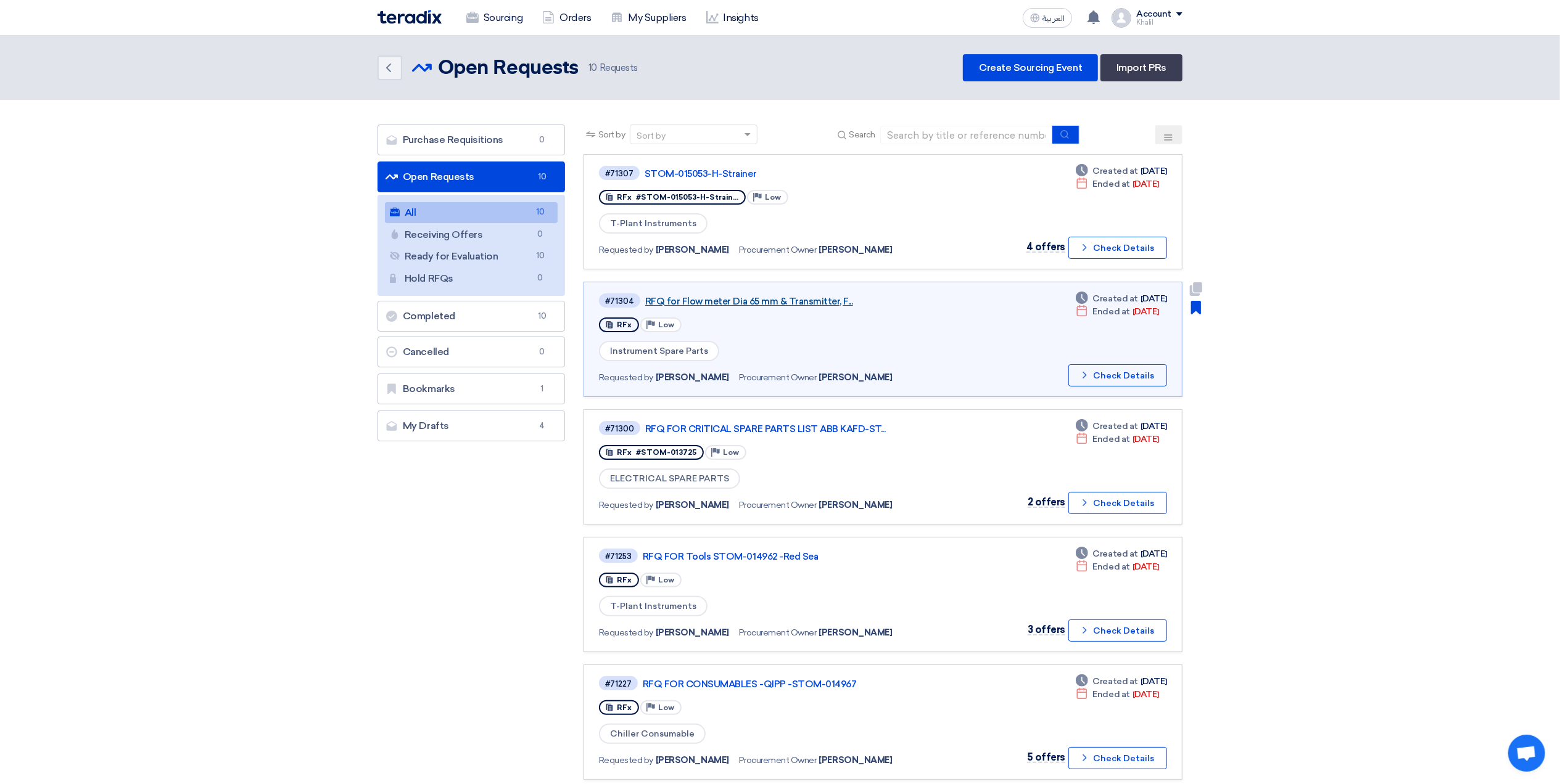
click at [764, 296] on link "RFQ for Flow meter Dia 65 mm & Transmitter, F..." at bounding box center [799, 301] width 308 height 11
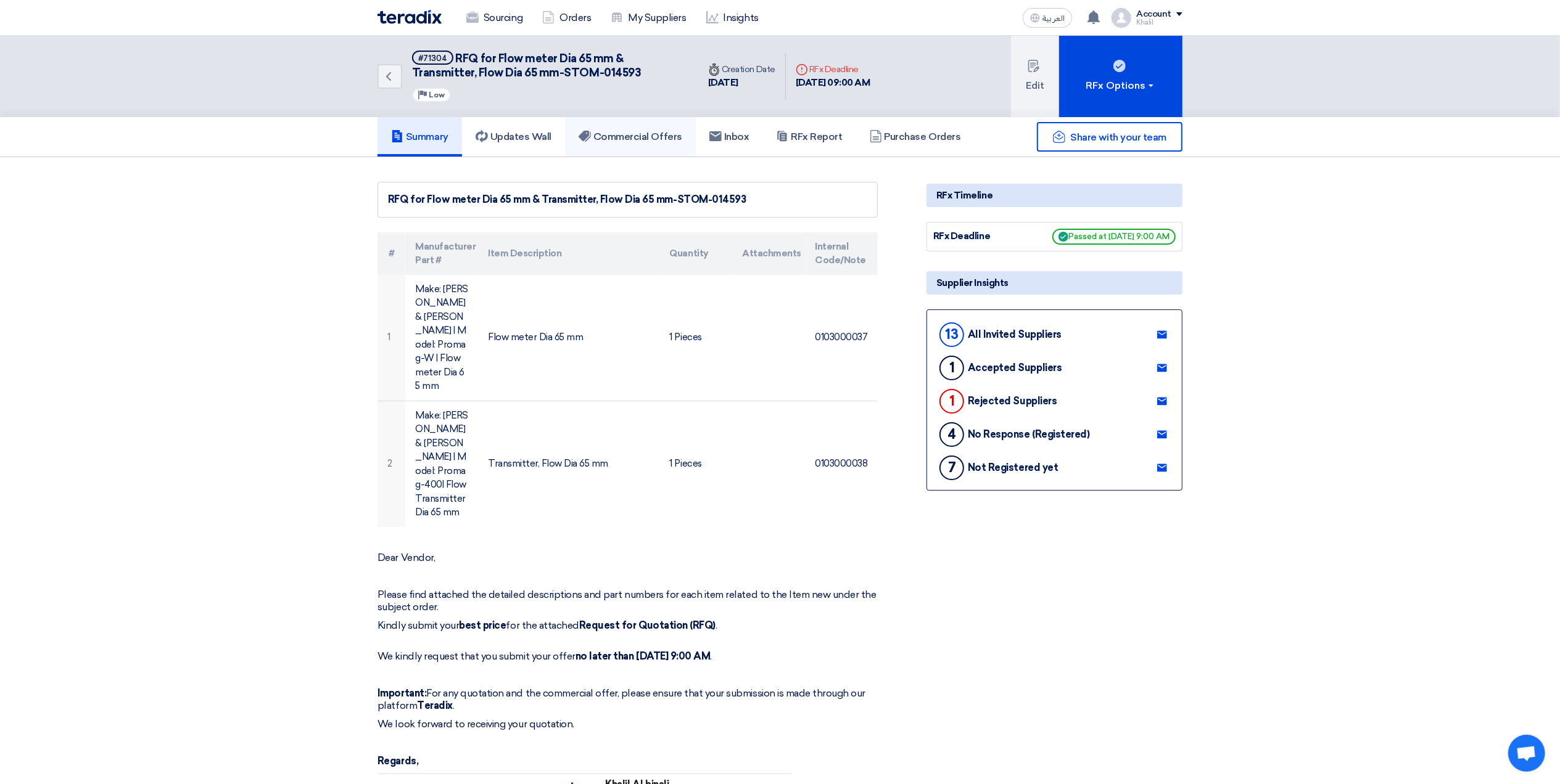
click at [616, 139] on h5 "Commercial Offers" at bounding box center [631, 137] width 104 height 12
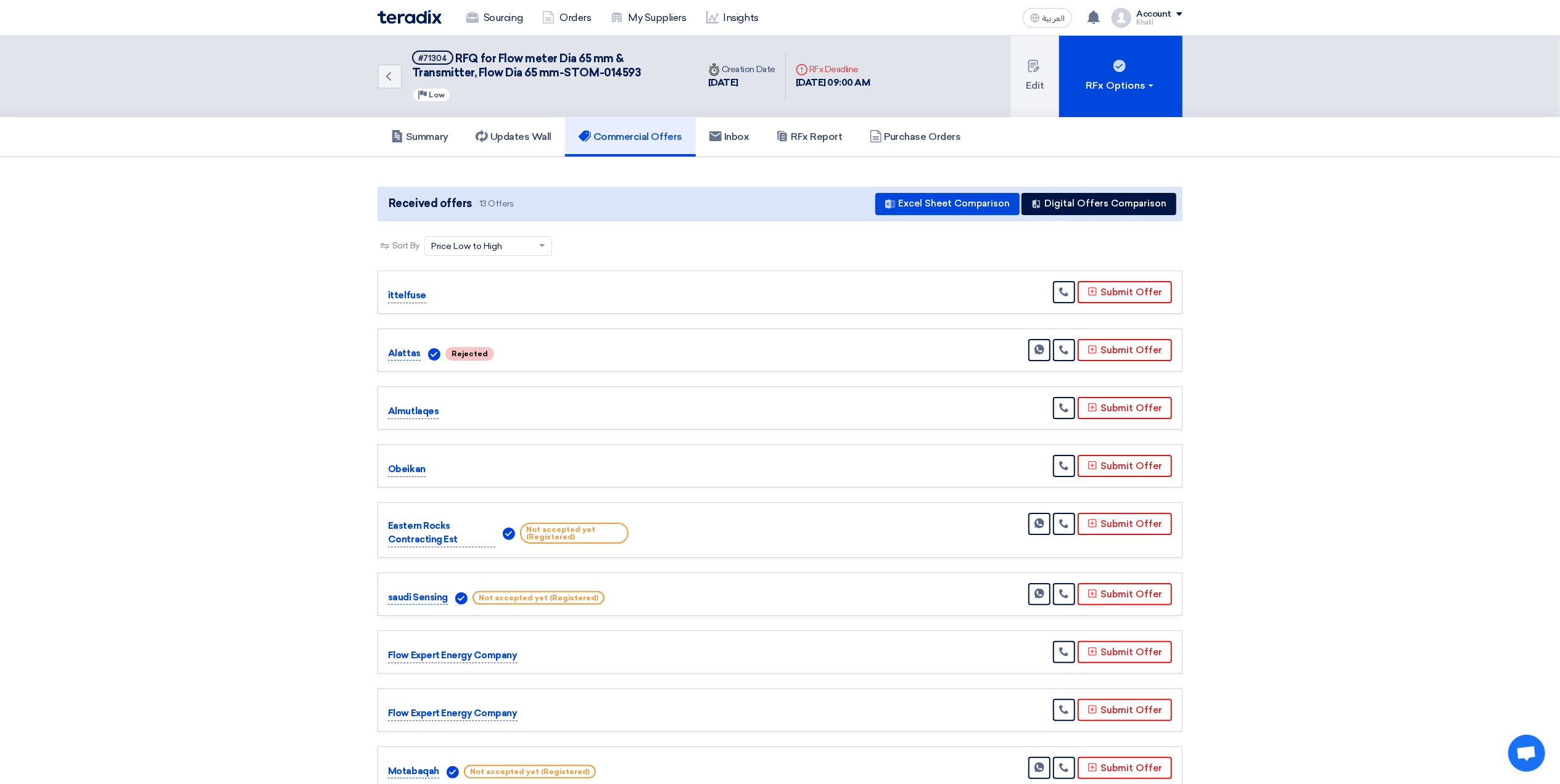
drag, startPoint x: 589, startPoint y: 80, endPoint x: 453, endPoint y: 55, distance: 138.3
click at [453, 55] on div "#71304 RFQ for Flow meter Dia 65 mm & Transmitter, Flow Dia 65 mm-STOM-014593 P…" at bounding box center [548, 77] width 271 height 52
copy div "RFQ for Flow meter Dia 65 mm & Transmitter, Flow Dia 65 mm-STOM-014593 Priority…"
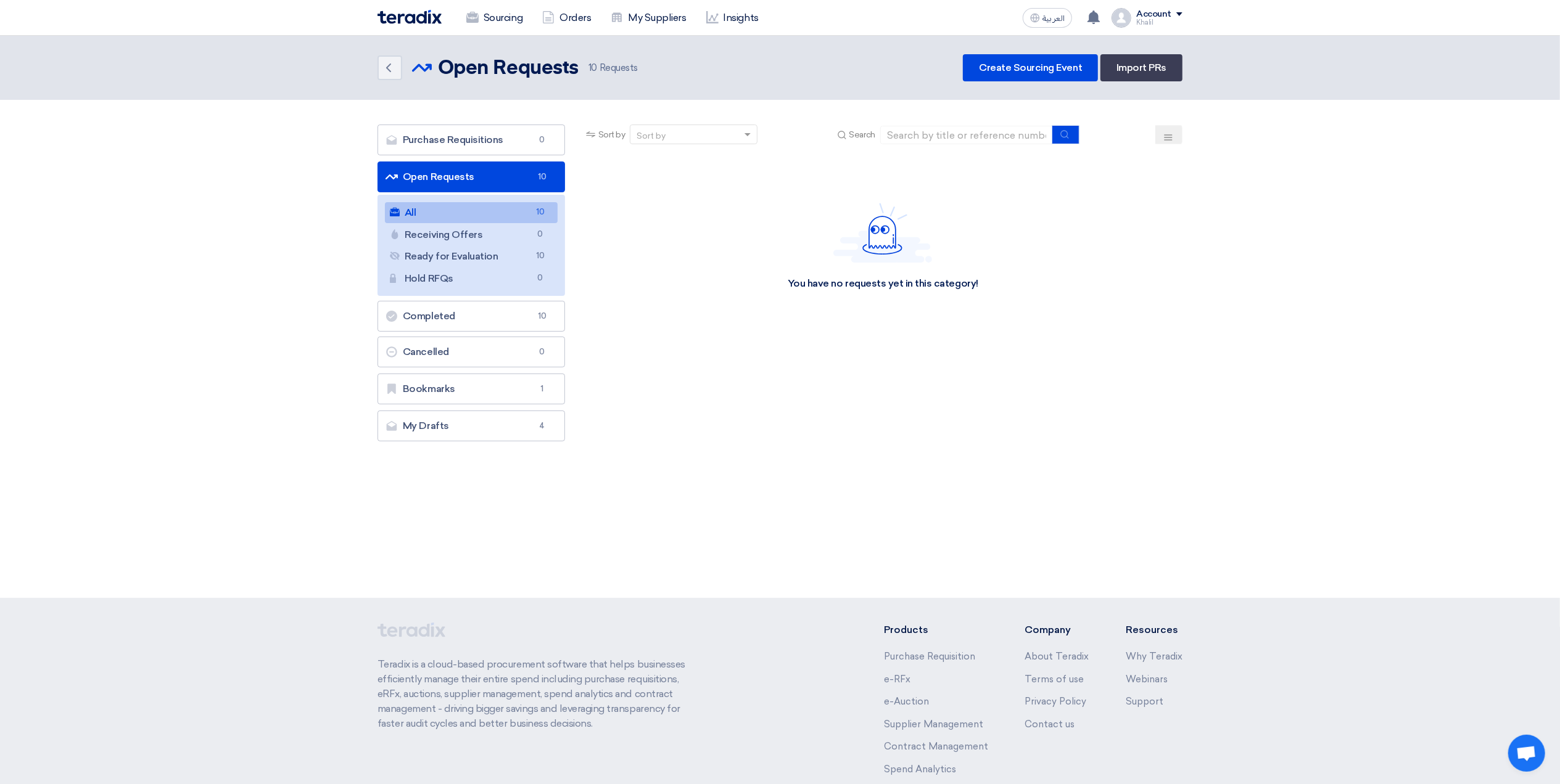
click at [472, 217] on link "All All 10" at bounding box center [471, 212] width 173 height 21
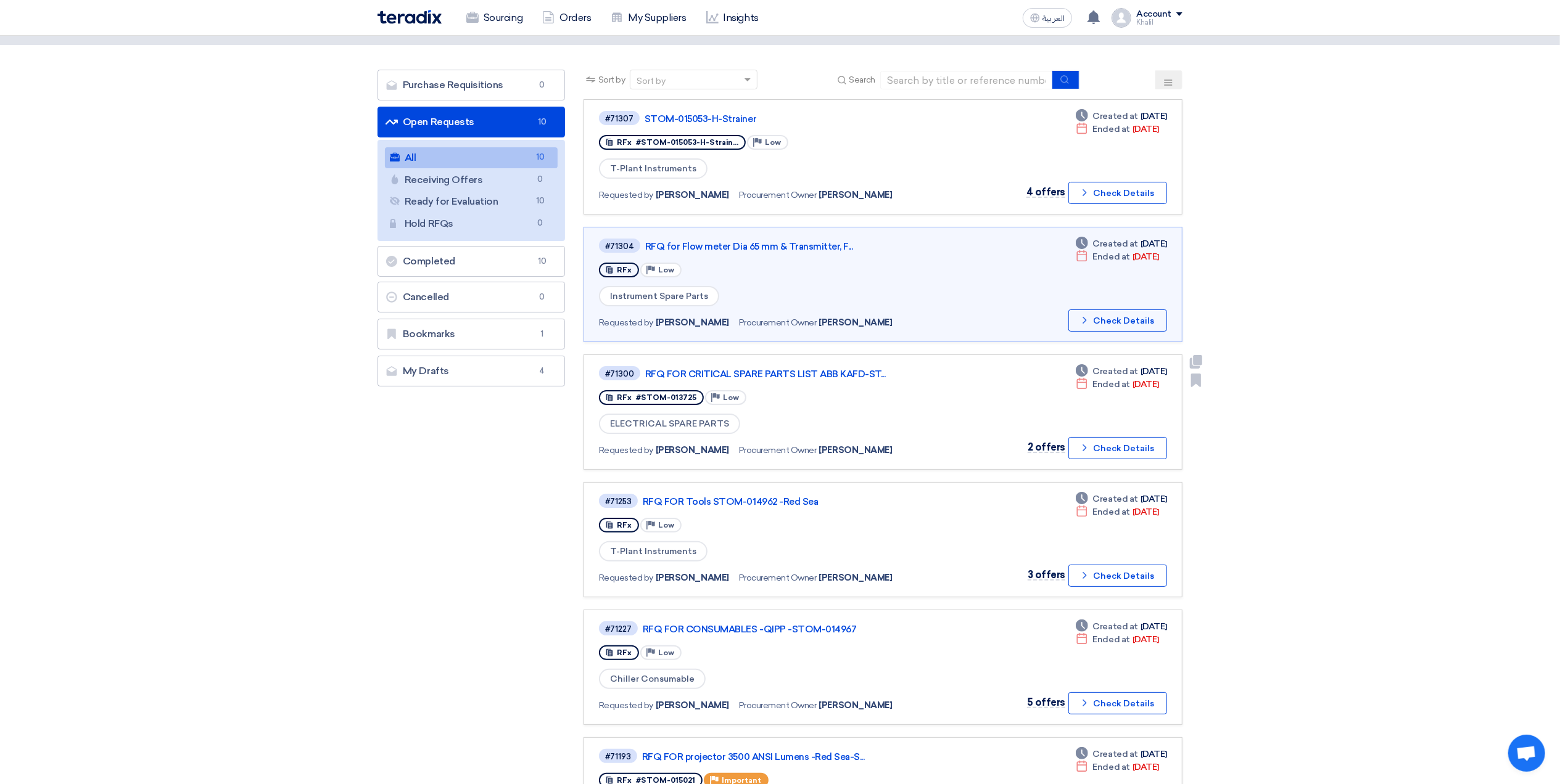
scroll to position [82, 0]
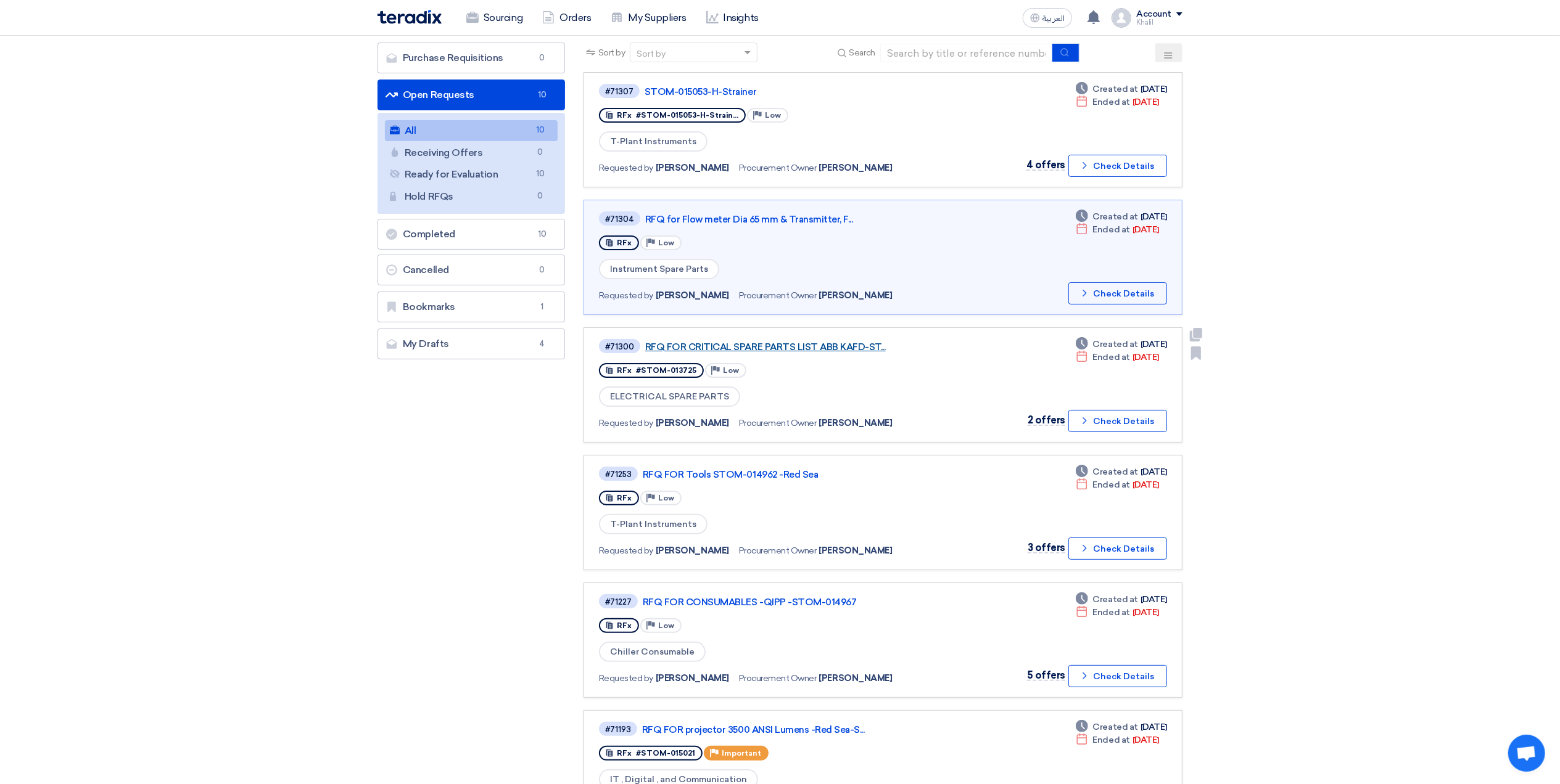
click at [806, 343] on link "RFQ FOR CRITICAL SPARE PARTS LIST ABB KAFD-ST..." at bounding box center [799, 346] width 308 height 11
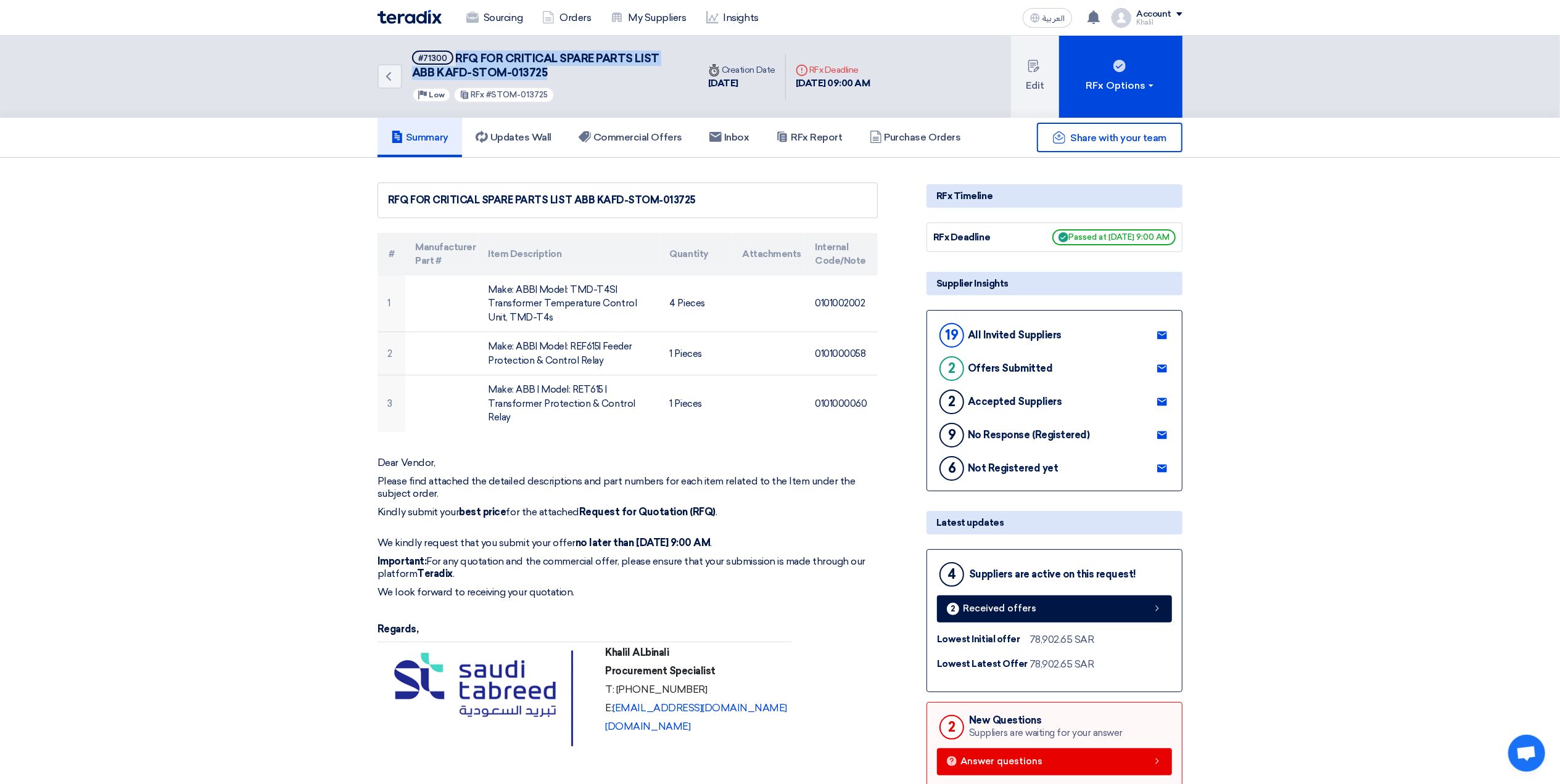
drag, startPoint x: 554, startPoint y: 72, endPoint x: 454, endPoint y: 57, distance: 101.1
click at [454, 57] on h5 "#71300 RFQ FOR CRITICAL SPARE PARTS LIST ABB KAFD-STOM-013725" at bounding box center [548, 66] width 271 height 30
copy span "RFQ FOR CRITICAL SPARE PARTS LIST ABB KAFD-STOM-013725"
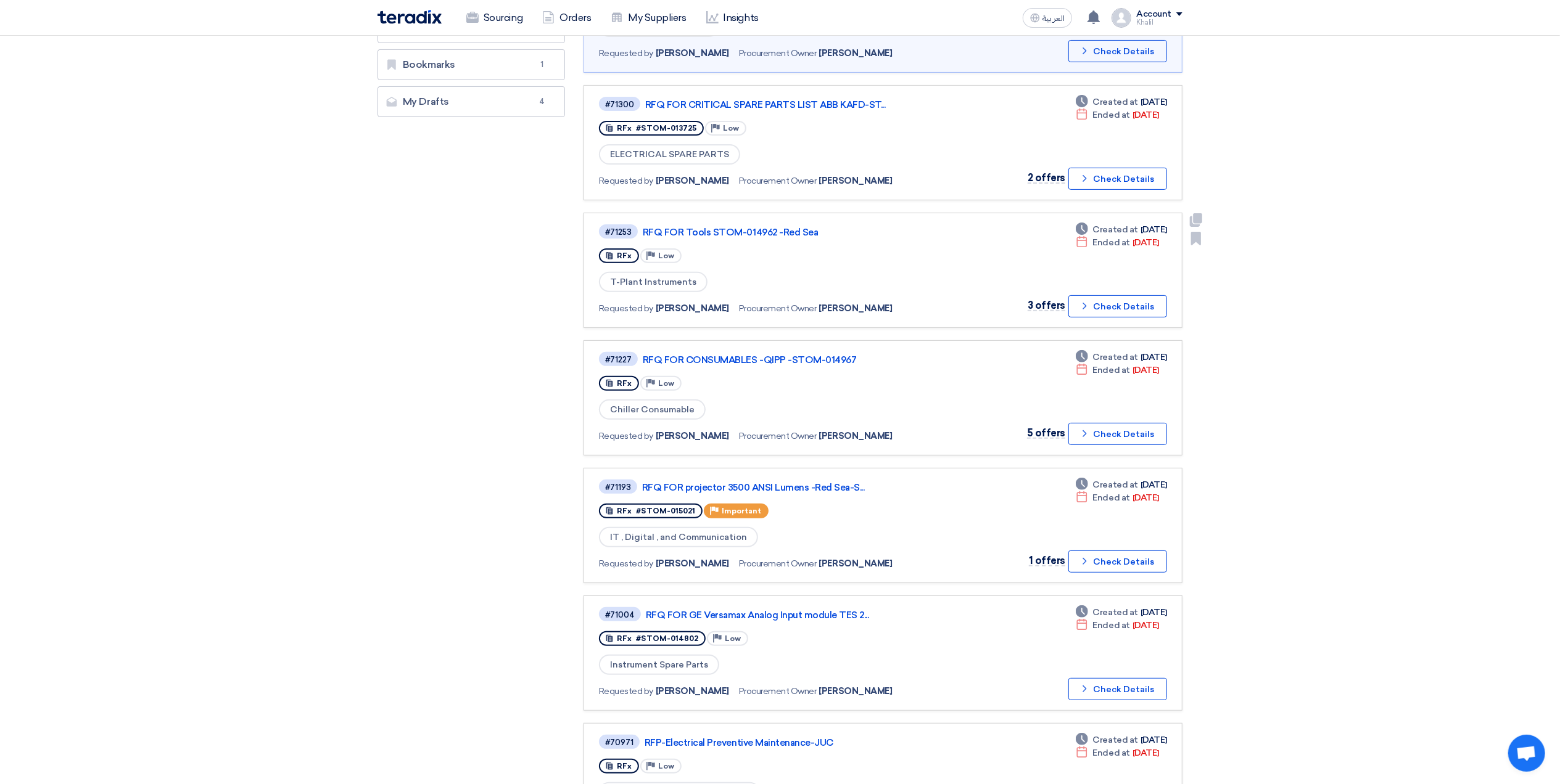
scroll to position [328, 0]
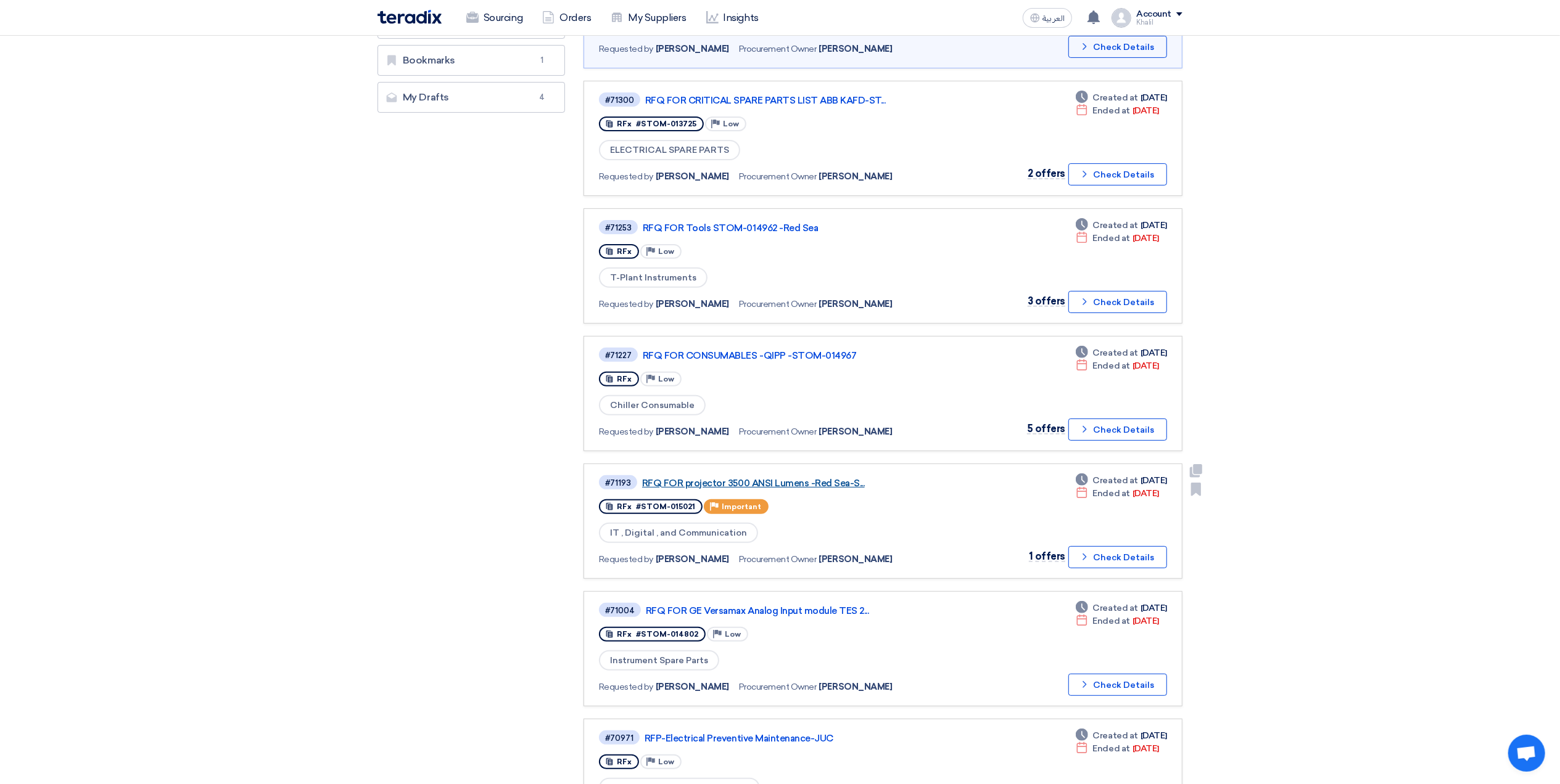
click at [809, 478] on link "RFQ FOR projector 3500 ANSI Lumens -Red Sea-S..." at bounding box center [795, 483] width 308 height 11
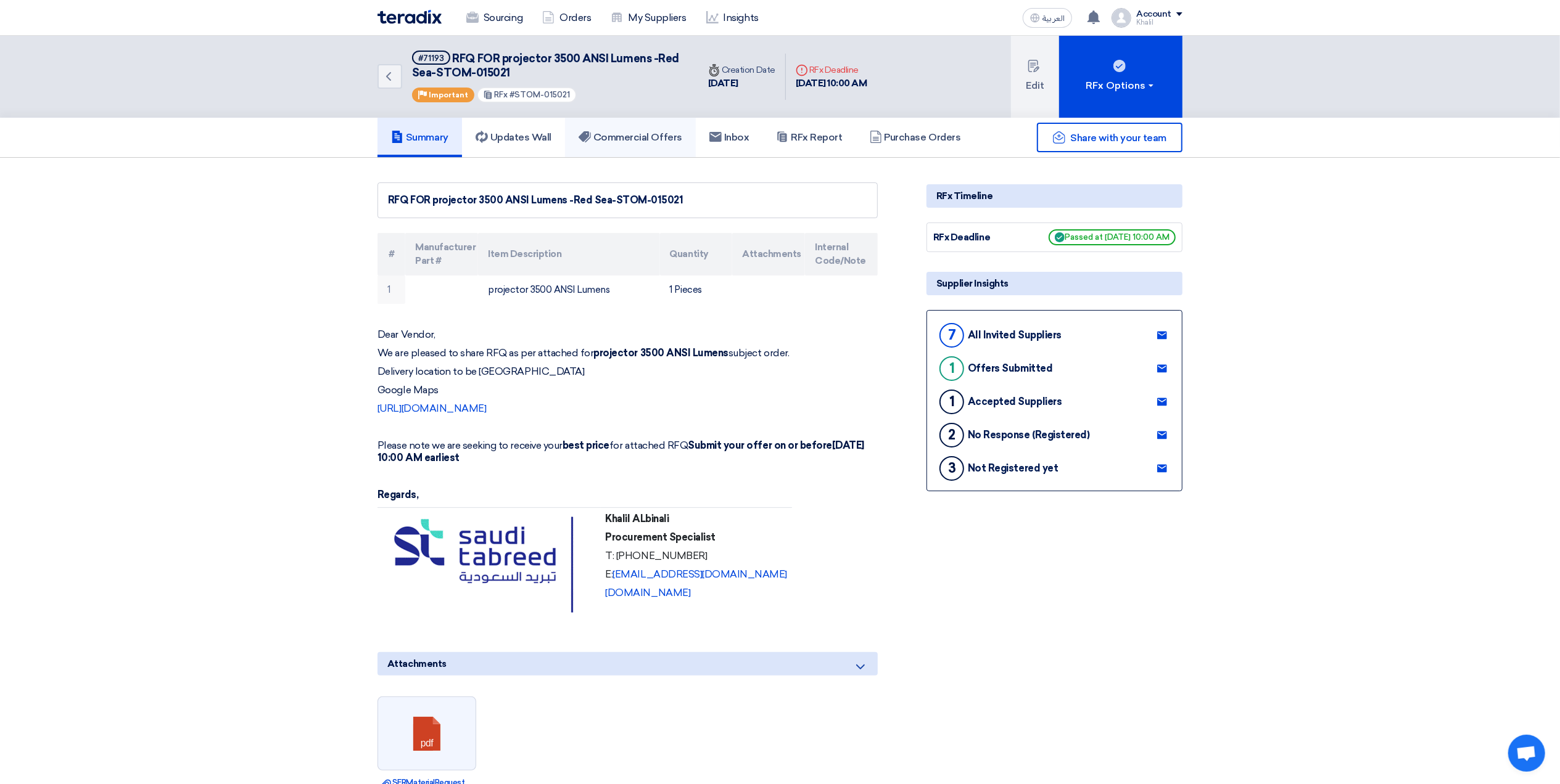
click at [631, 137] on h5 "Commercial Offers" at bounding box center [631, 138] width 104 height 12
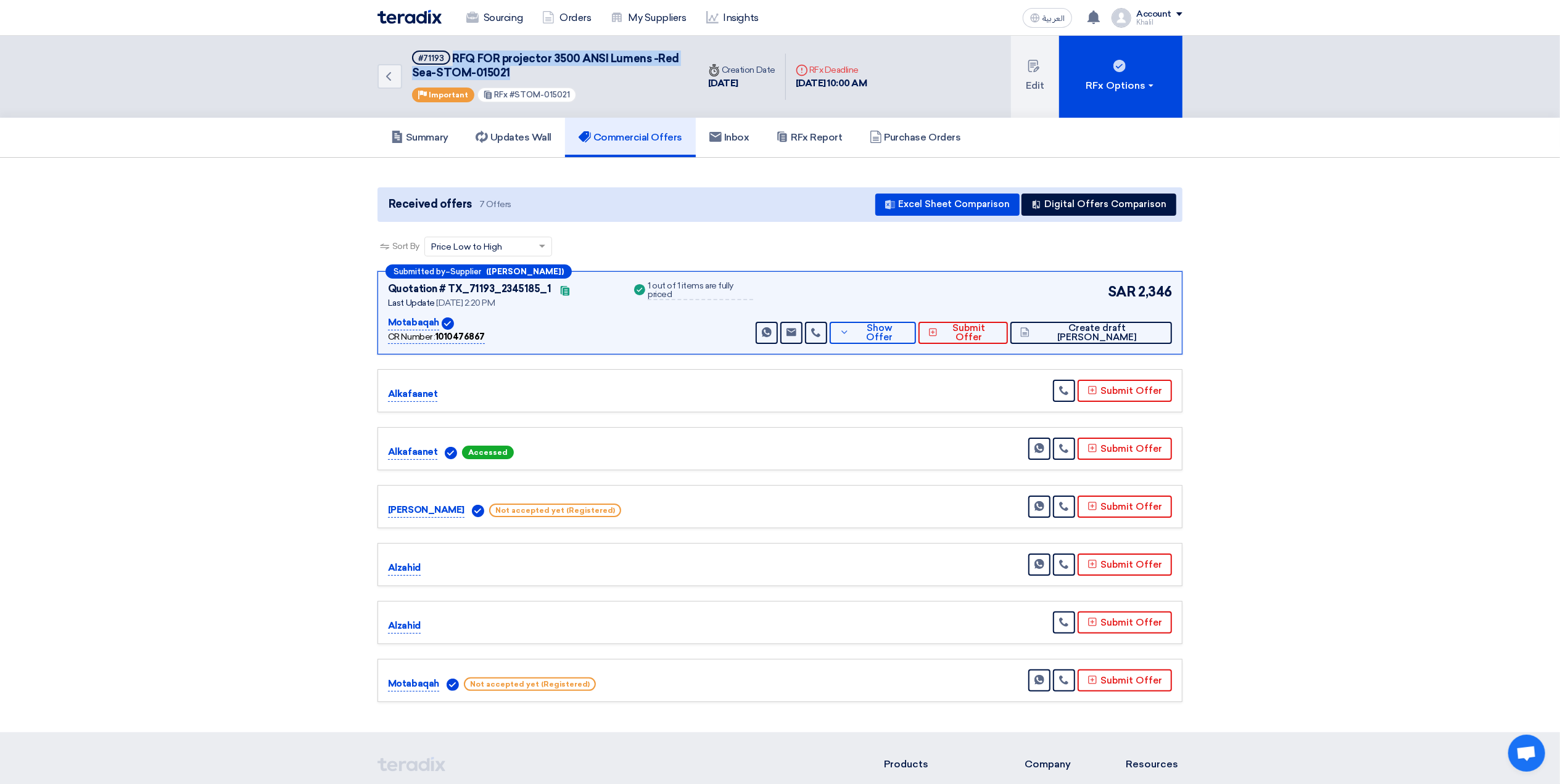
drag, startPoint x: 516, startPoint y: 66, endPoint x: 450, endPoint y: 51, distance: 67.7
click at [450, 51] on h5 "#71193 RFQ FOR projector 3500 ANSI Lumens -Red Sea-STOM-015021" at bounding box center [548, 66] width 271 height 30
copy span "RFQ FOR projector 3500 ANSI Lumens -Red Sea-STOM-015021"
